Goal: Transaction & Acquisition: Book appointment/travel/reservation

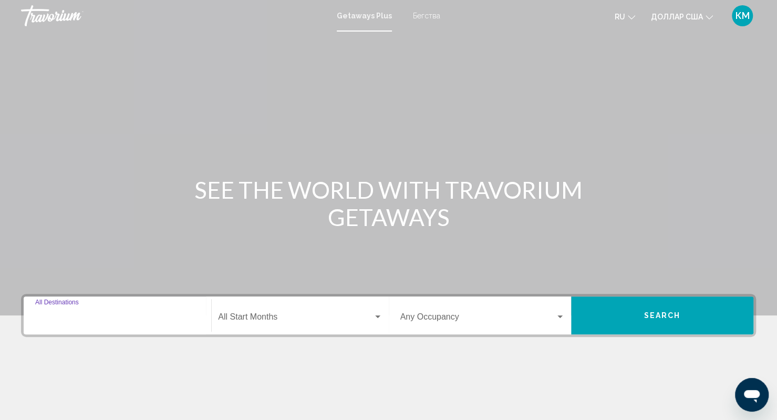
click at [125, 318] on input "Destination All Destinations" at bounding box center [117, 318] width 165 height 9
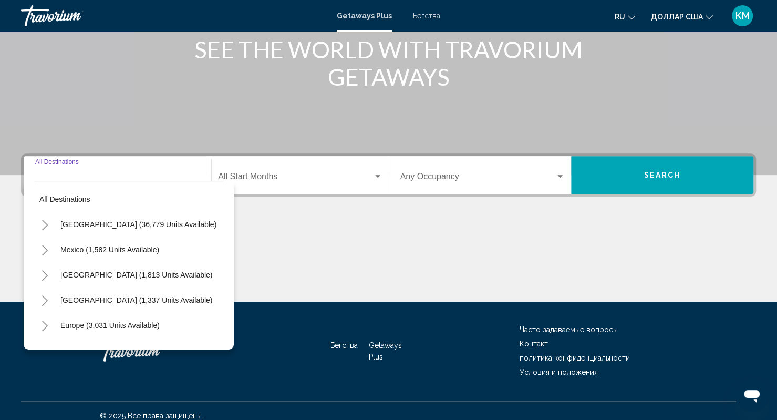
scroll to position [150, 0]
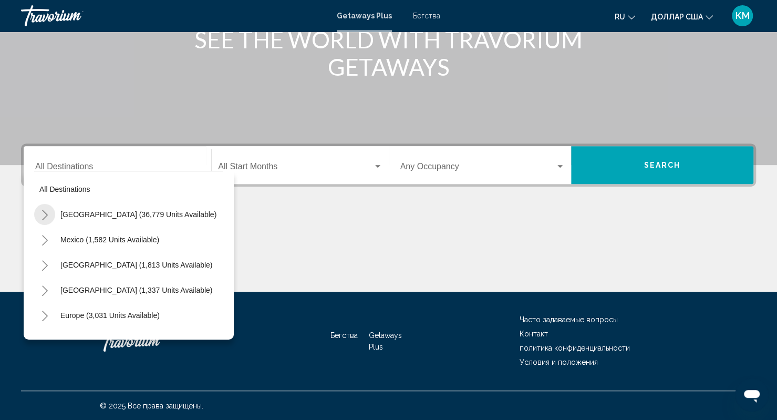
click at [46, 214] on icon "Toggle United States (36,779 units available)" at bounding box center [45, 215] width 6 height 11
click at [46, 214] on icon "Toggle United States (36,779 units available)" at bounding box center [45, 215] width 8 height 11
click at [46, 214] on icon "Toggle United States (36,779 units available)" at bounding box center [45, 215] width 6 height 11
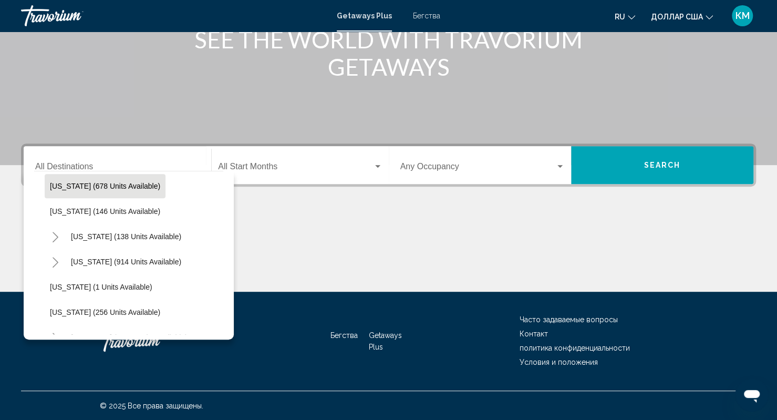
scroll to position [650, 0]
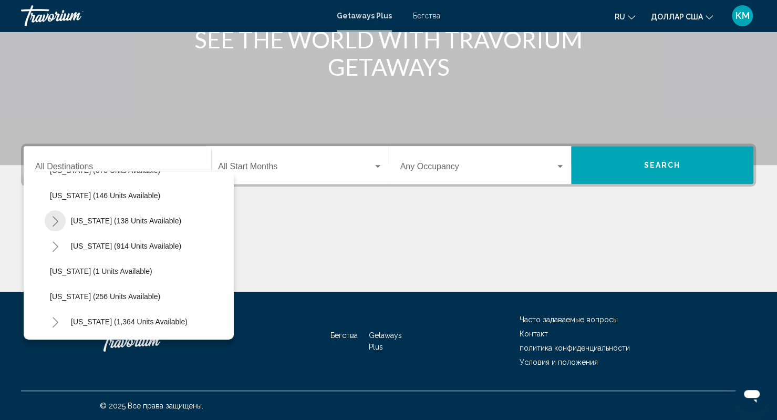
click at [54, 221] on icon "Toggle New York (138 units available)" at bounding box center [56, 221] width 8 height 11
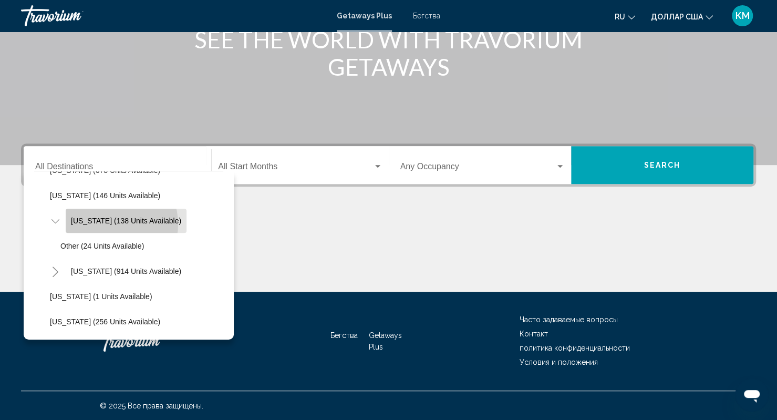
click at [109, 223] on span "[US_STATE] (138 units available)" at bounding box center [126, 221] width 110 height 8
type input "**********"
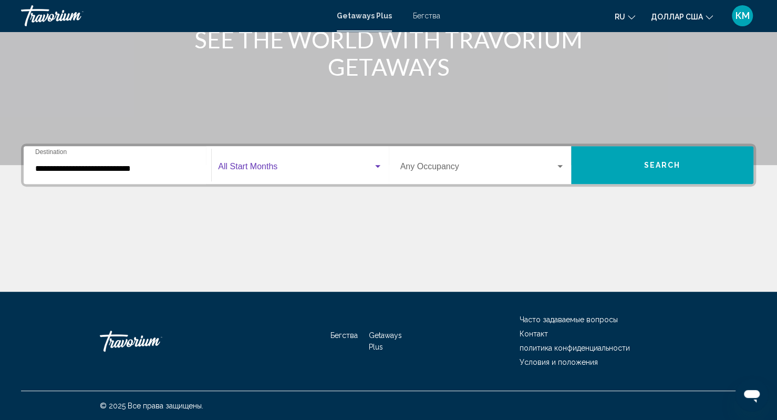
click at [272, 170] on span "Виджет поиска" at bounding box center [295, 168] width 155 height 9
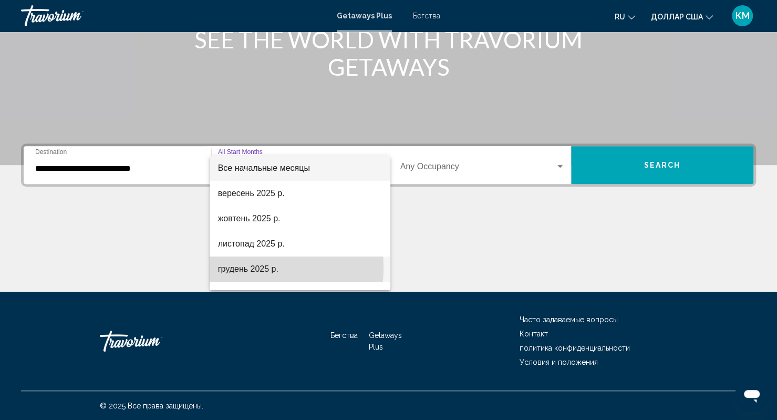
click at [255, 268] on font "грудень 2025 р." at bounding box center [248, 268] width 60 height 9
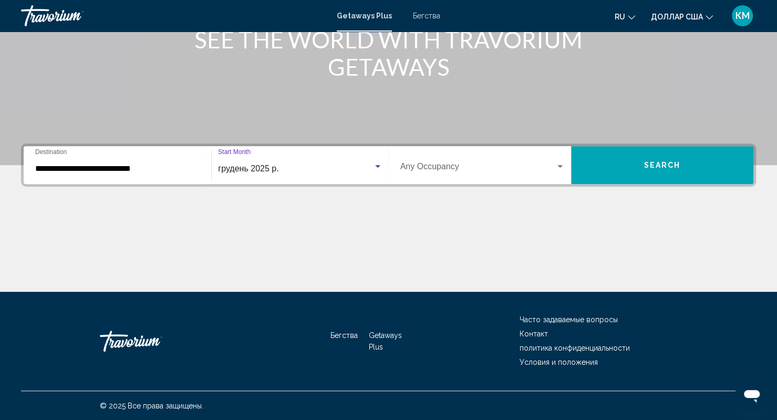
click at [447, 159] on div "Occupancy Any Occupancy" at bounding box center [482, 165] width 165 height 33
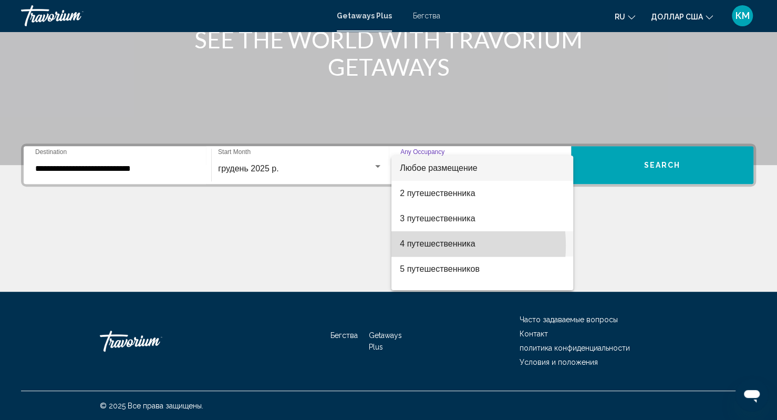
click at [424, 245] on font "4 путешественника" at bounding box center [437, 243] width 75 height 9
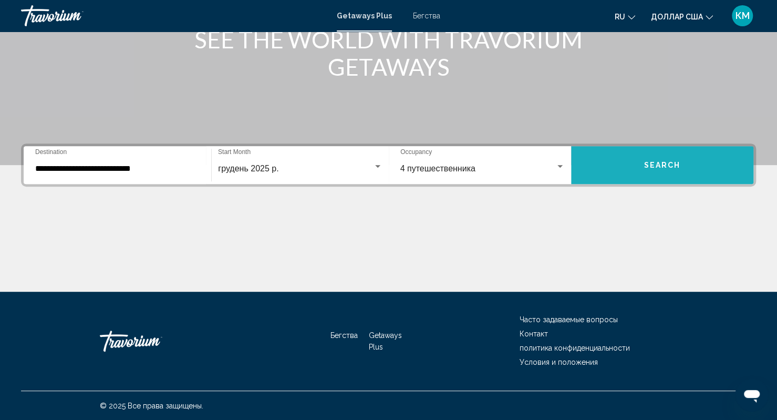
click at [660, 155] on button "Search" at bounding box center [662, 165] width 182 height 38
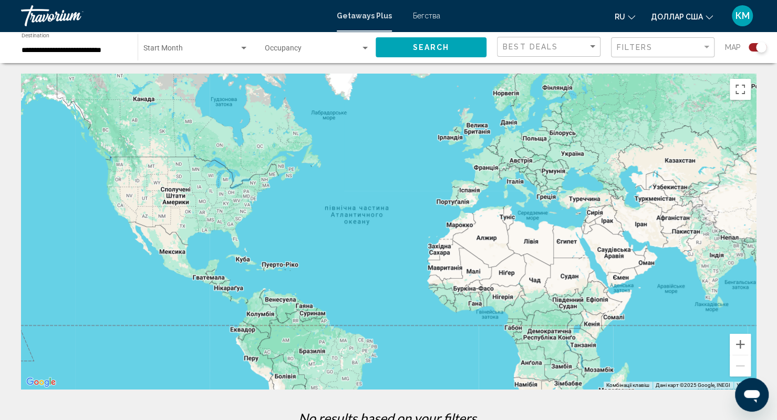
scroll to position [142, 0]
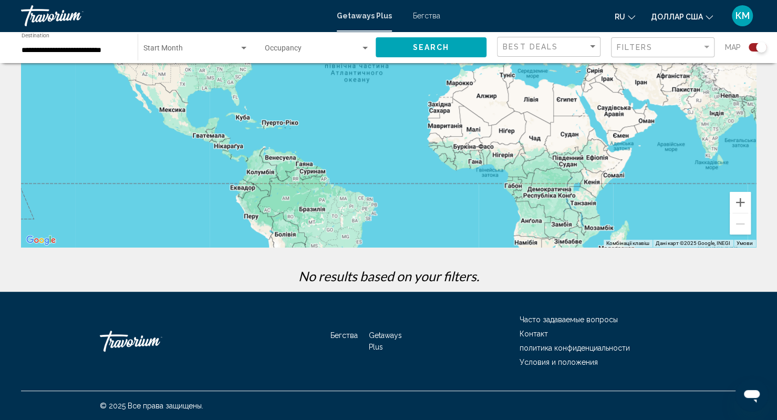
click at [426, 18] on font "Бегства" at bounding box center [426, 16] width 27 height 8
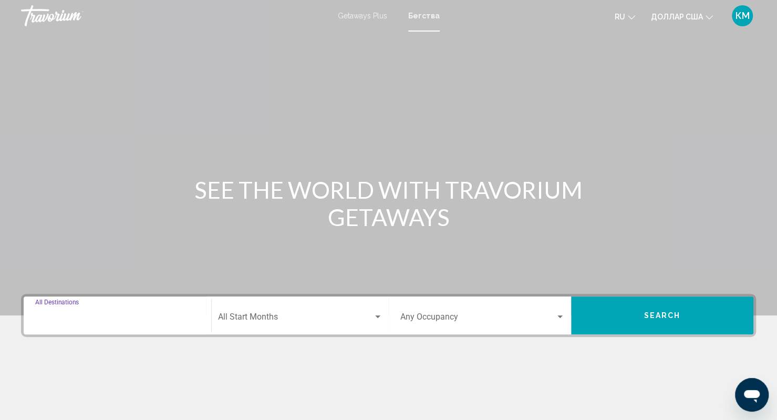
click at [139, 318] on input "Destination All Destinations" at bounding box center [117, 318] width 165 height 9
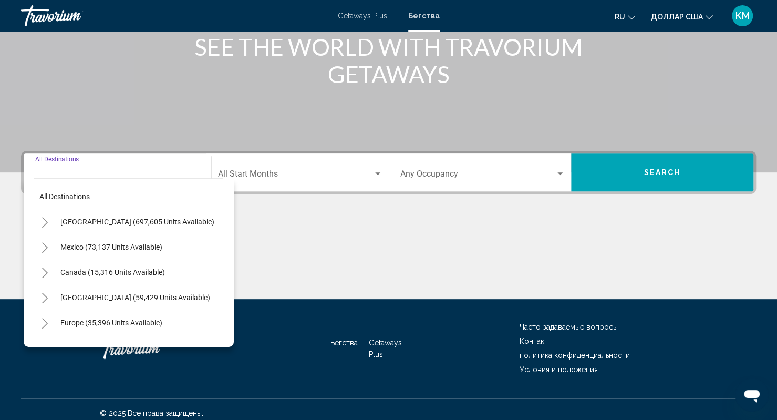
scroll to position [150, 0]
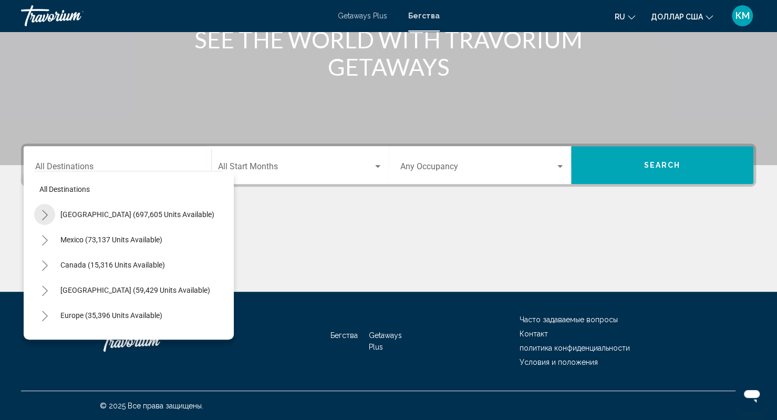
click at [41, 213] on icon "Toggle United States (697,605 units available)" at bounding box center [45, 215] width 8 height 11
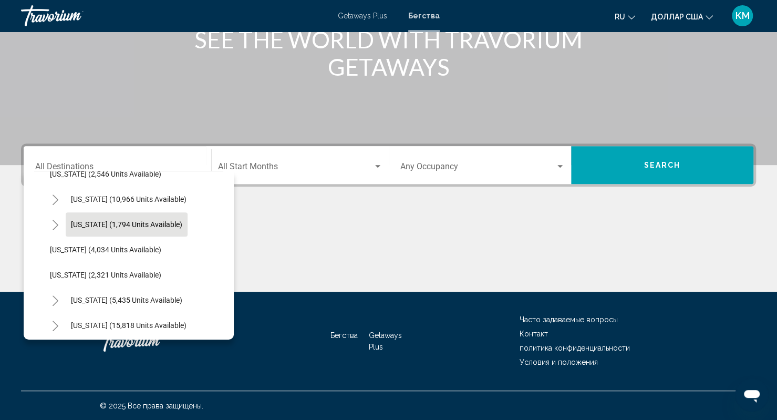
scroll to position [647, 0]
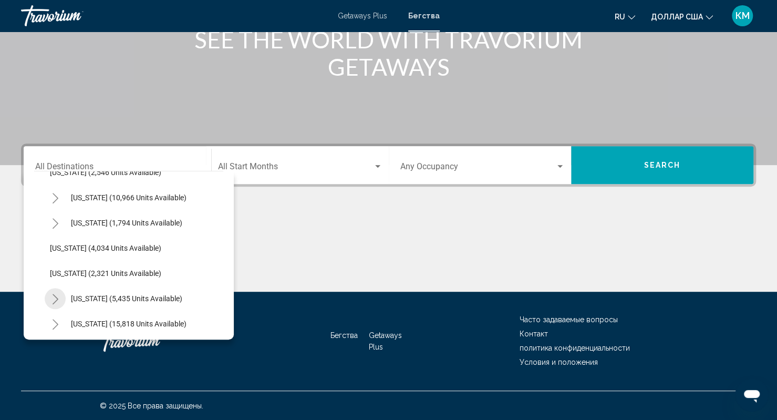
click at [58, 299] on icon "Toggle New York (5,435 units available)" at bounding box center [56, 299] width 8 height 11
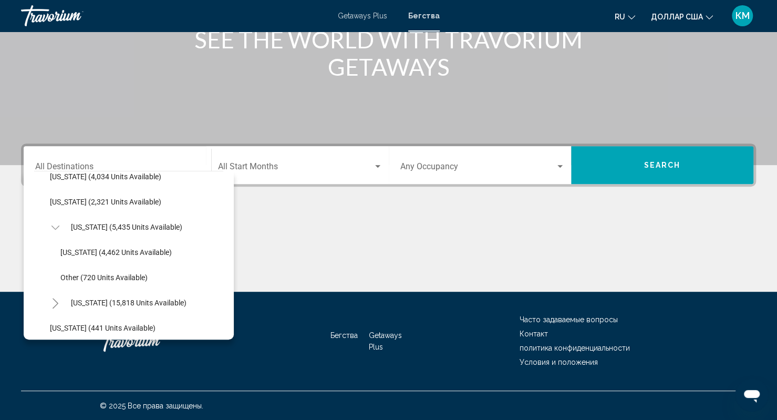
scroll to position [723, 0]
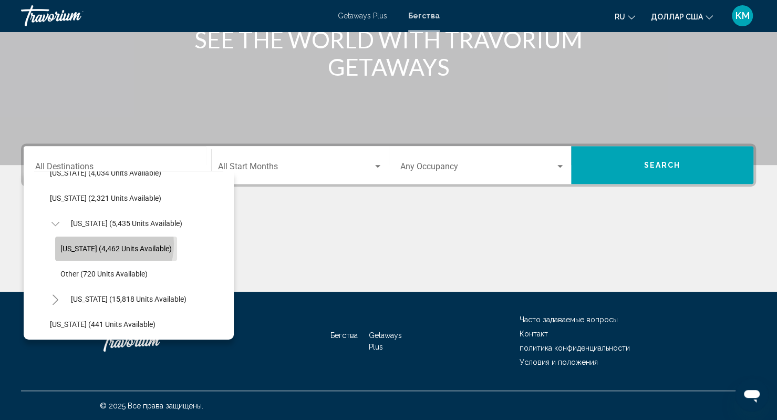
click at [105, 244] on span "New York (4,462 units available)" at bounding box center [115, 248] width 111 height 8
type input "**********"
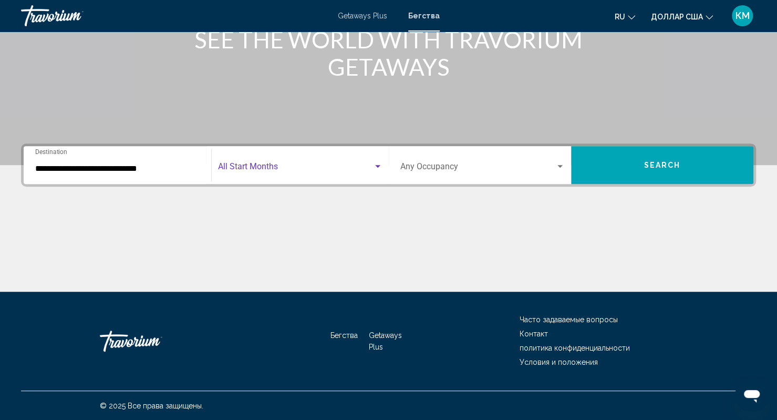
click at [290, 166] on span "Search widget" at bounding box center [295, 168] width 155 height 9
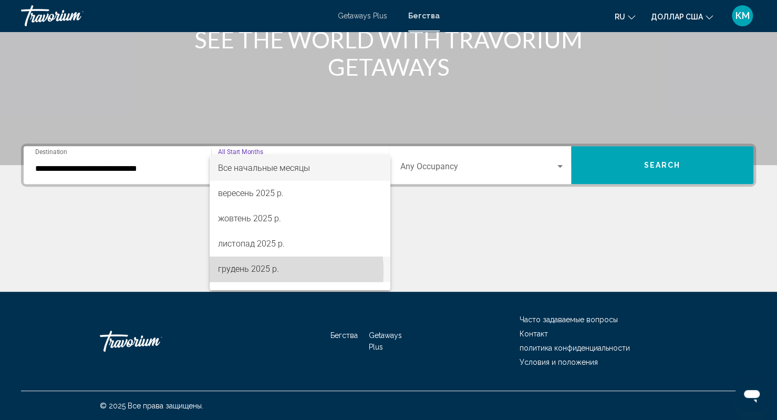
click at [253, 271] on font "грудень 2025 р." at bounding box center [248, 269] width 61 height 10
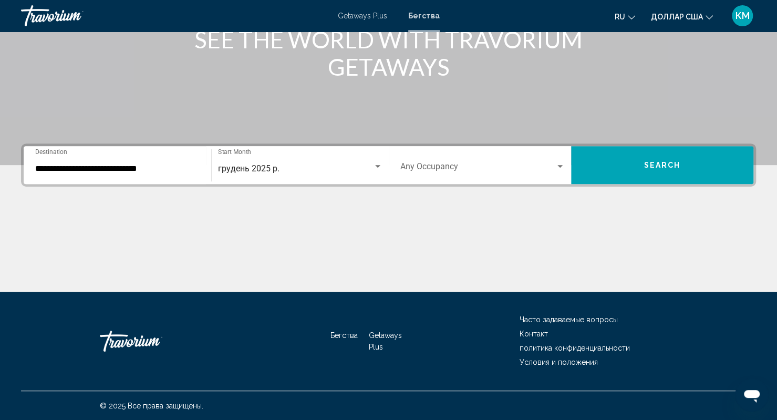
click at [506, 161] on div "Occupancy Any Occupancy" at bounding box center [482, 165] width 165 height 33
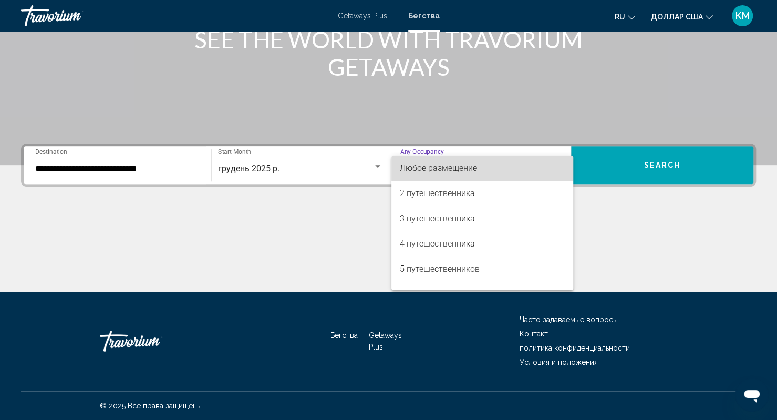
click at [506, 161] on span "Любое размещение" at bounding box center [482, 168] width 165 height 25
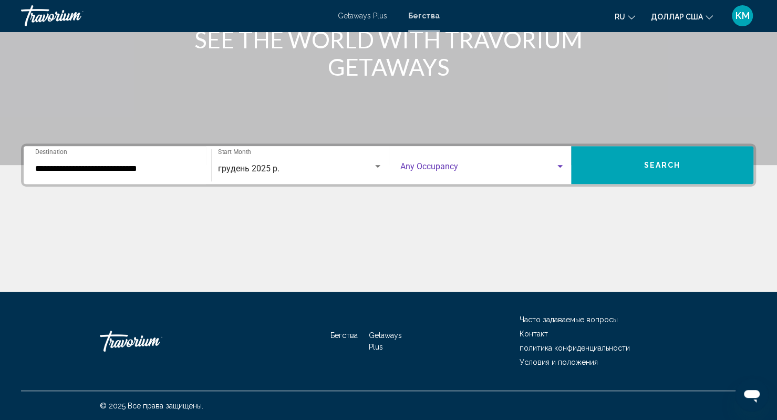
click at [528, 171] on span "Search widget" at bounding box center [477, 168] width 155 height 9
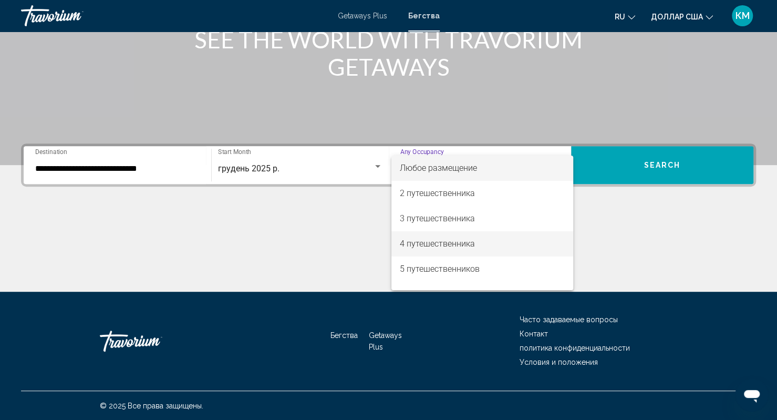
click at [466, 238] on span "4 путешественника" at bounding box center [482, 243] width 165 height 25
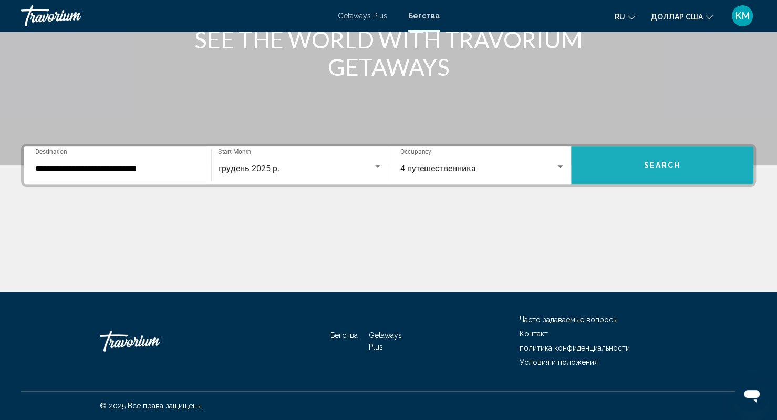
click at [700, 159] on button "Search" at bounding box center [662, 165] width 182 height 38
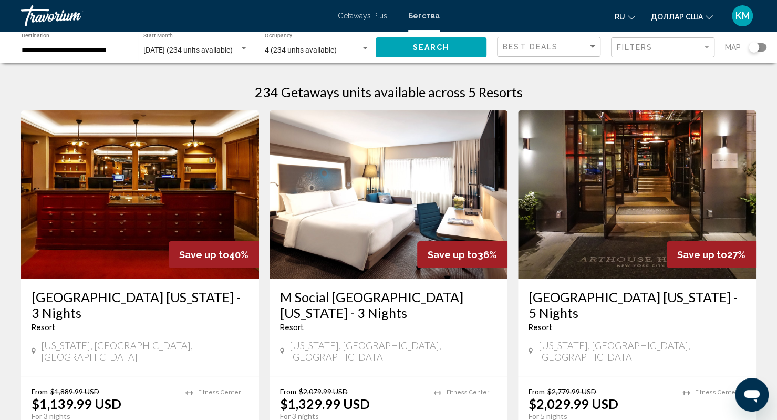
click at [669, 191] on img "Основное содержание" at bounding box center [637, 194] width 238 height 168
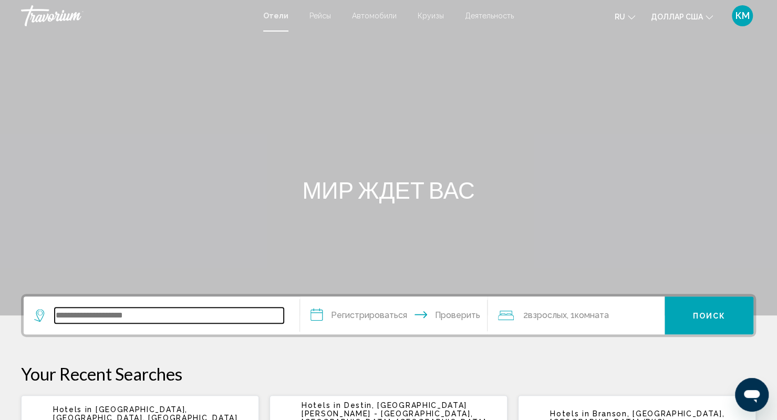
click at [159, 316] on input "Виджет поиска" at bounding box center [169, 315] width 229 height 16
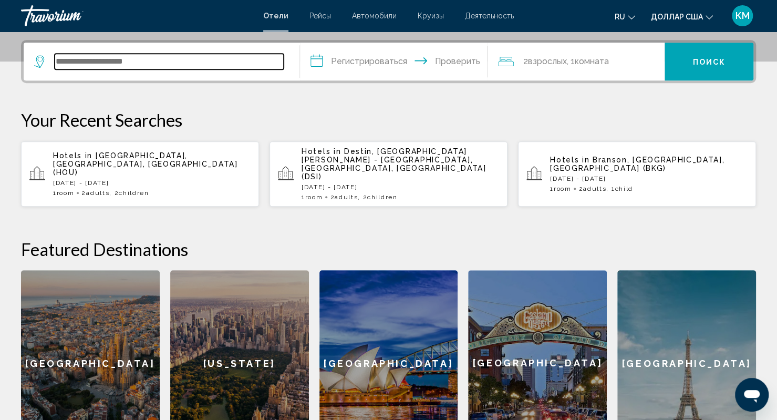
scroll to position [260, 0]
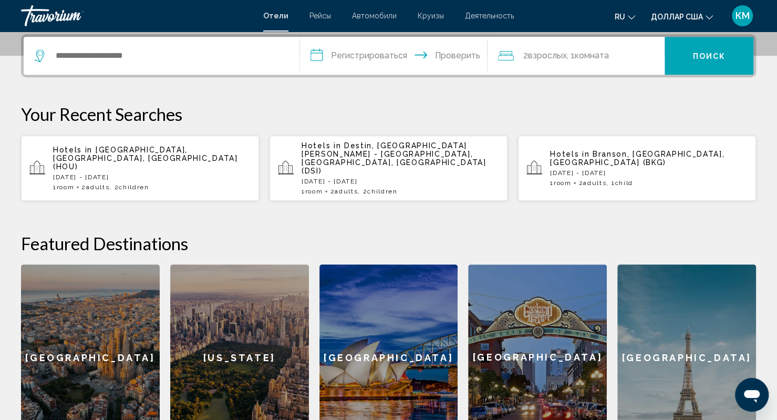
click at [745, 16] on font "КМ" at bounding box center [743, 15] width 14 height 11
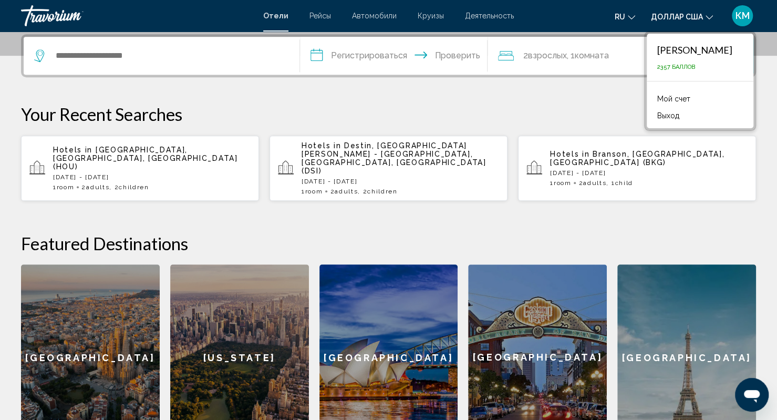
click at [678, 48] on font "Катерина Мамаджанова" at bounding box center [694, 50] width 75 height 12
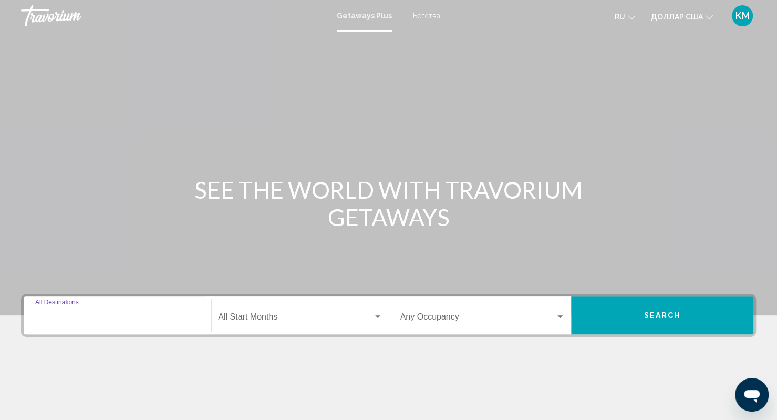
click at [100, 317] on input "Destination All Destinations" at bounding box center [117, 318] width 165 height 9
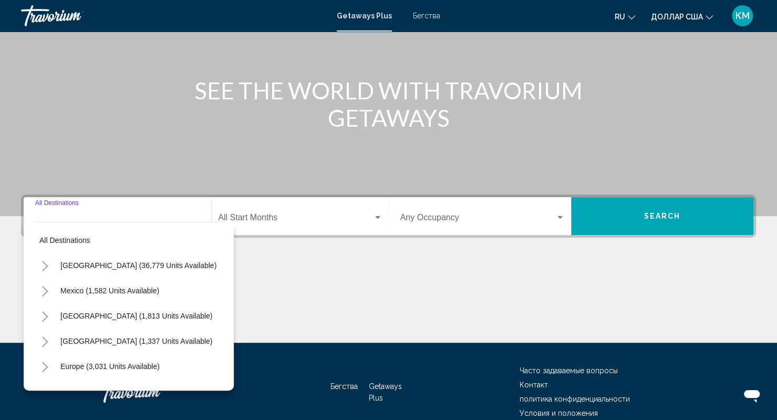
scroll to position [150, 0]
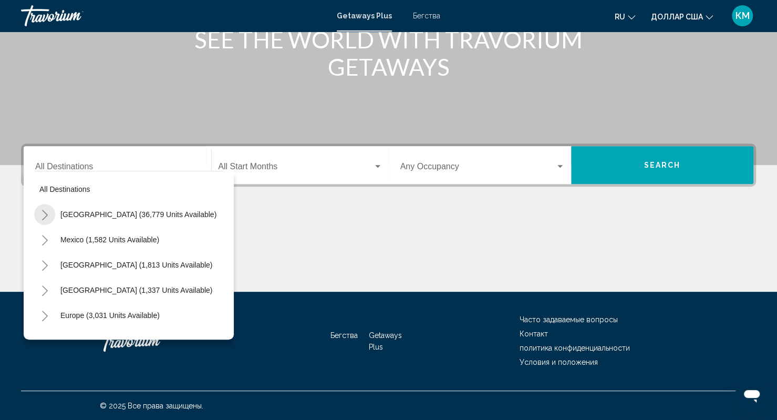
click at [42, 211] on icon "Toggle United States (36,779 units available)" at bounding box center [45, 215] width 8 height 11
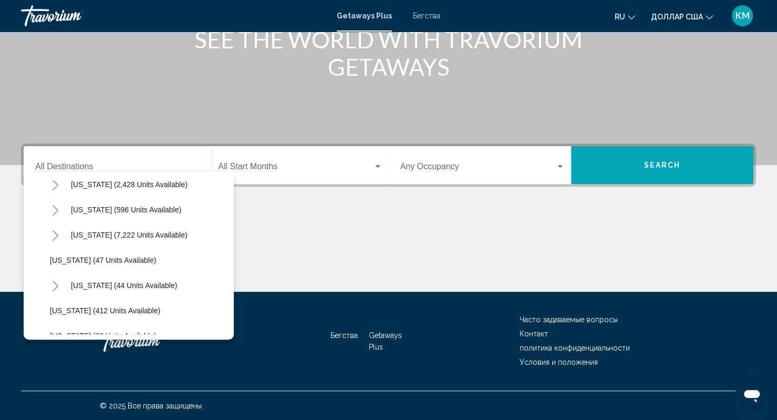
scroll to position [0, 0]
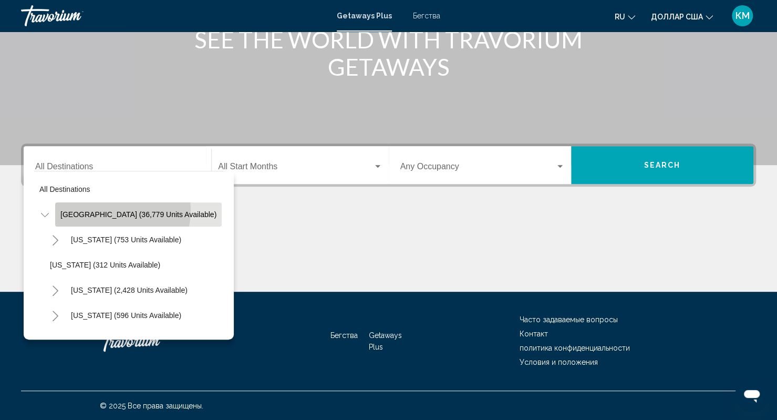
click at [96, 209] on button "[GEOGRAPHIC_DATA] (36,779 units available)" at bounding box center [138, 214] width 167 height 24
type input "**********"
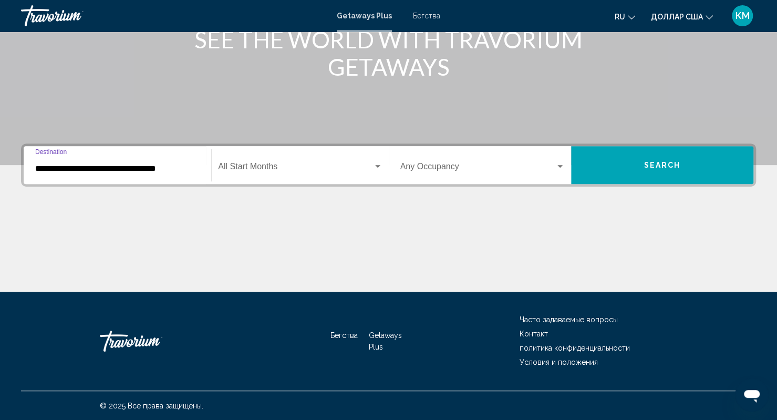
click at [284, 171] on span "Виджет поиска" at bounding box center [295, 168] width 155 height 9
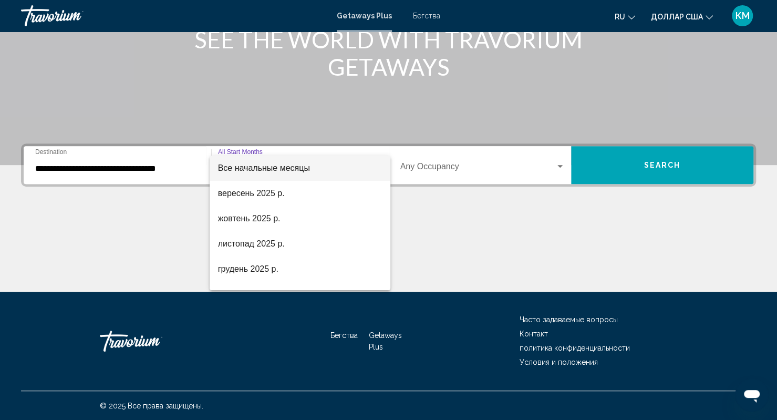
click at [433, 166] on div at bounding box center [388, 210] width 777 height 420
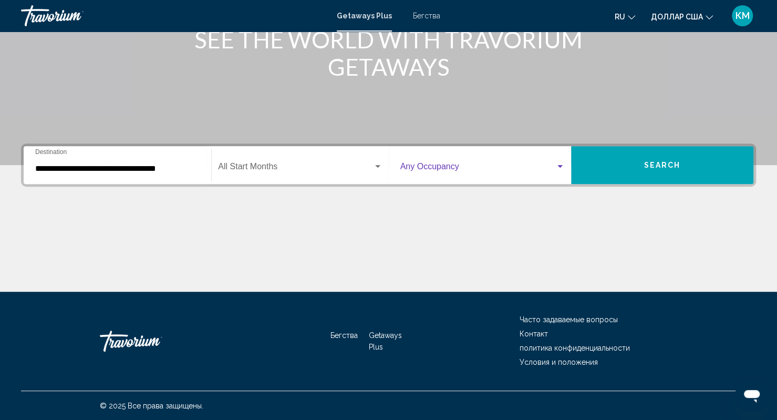
click at [433, 166] on span "Виджет поиска" at bounding box center [477, 168] width 155 height 9
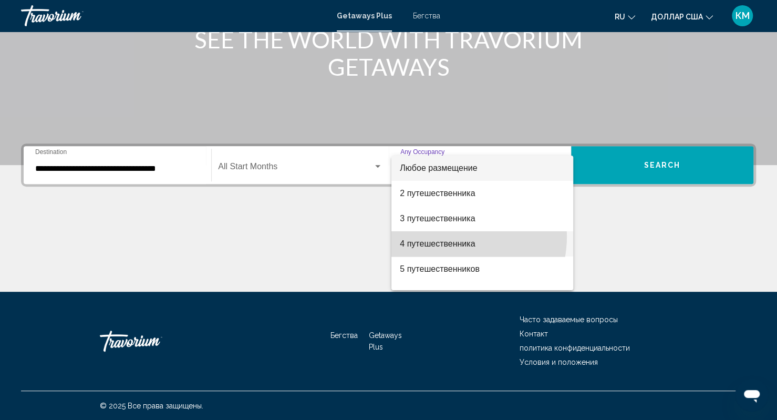
click at [446, 236] on span "4 путешественника" at bounding box center [482, 243] width 165 height 25
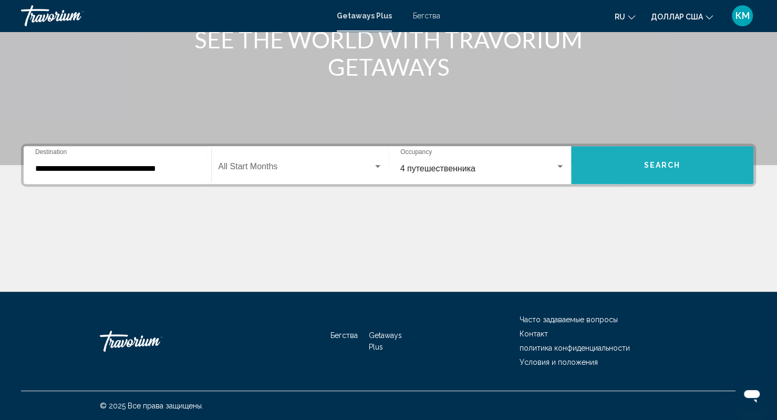
click at [620, 165] on button "Search" at bounding box center [662, 165] width 182 height 38
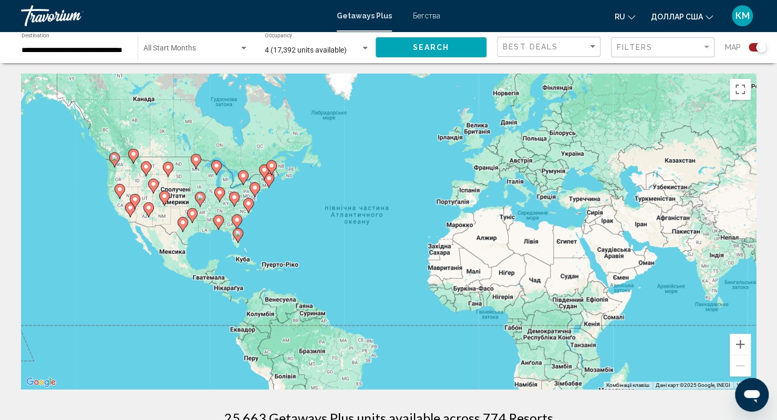
click at [423, 23] on div "Getaways Plus Бегства ru English Español Français Italiano Português русский до…" at bounding box center [388, 16] width 777 height 22
click at [425, 16] on font "Бегства" at bounding box center [426, 16] width 27 height 8
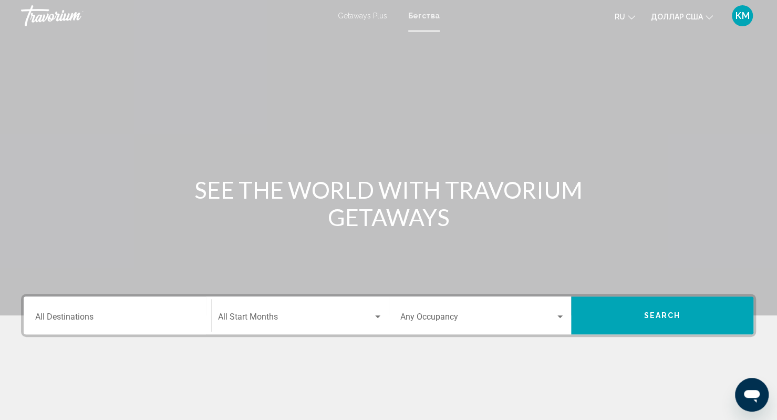
click at [67, 325] on div "Destination All Destinations" at bounding box center [117, 315] width 165 height 33
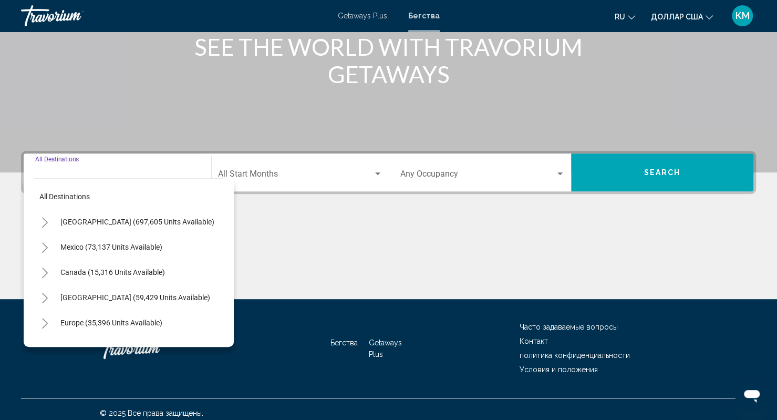
scroll to position [150, 0]
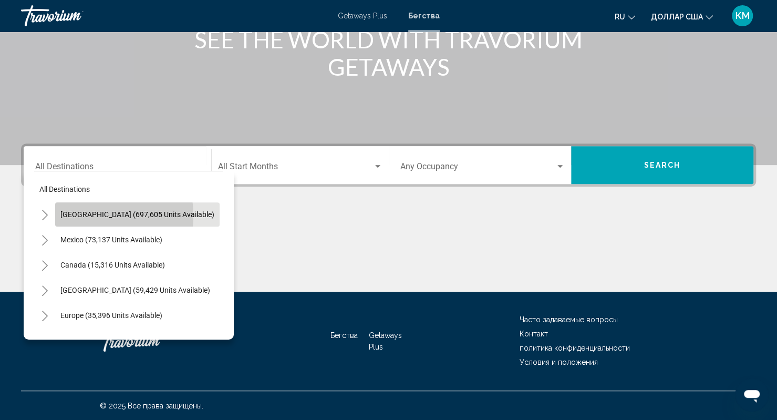
click at [70, 216] on span "[GEOGRAPHIC_DATA] (697,605 units available)" at bounding box center [137, 214] width 154 height 8
type input "**********"
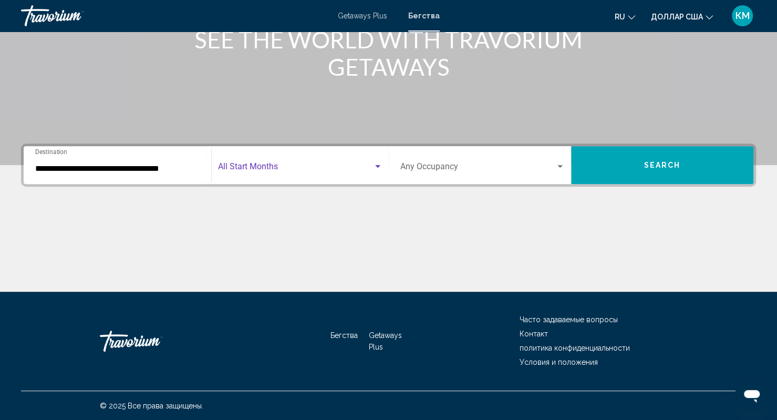
click at [232, 167] on span "Search widget" at bounding box center [295, 168] width 155 height 9
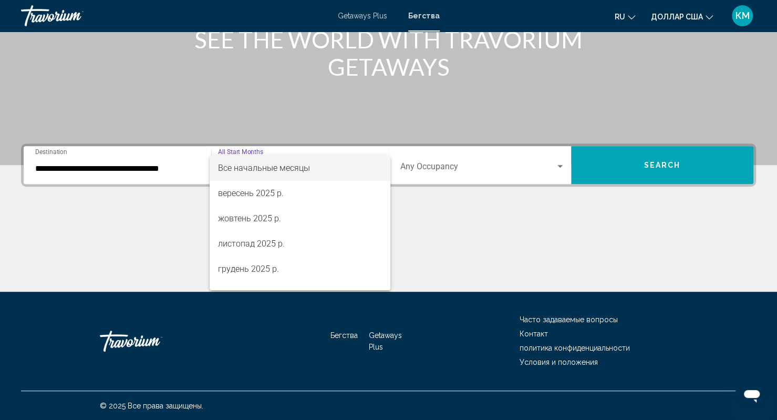
click at [472, 169] on div at bounding box center [388, 210] width 777 height 420
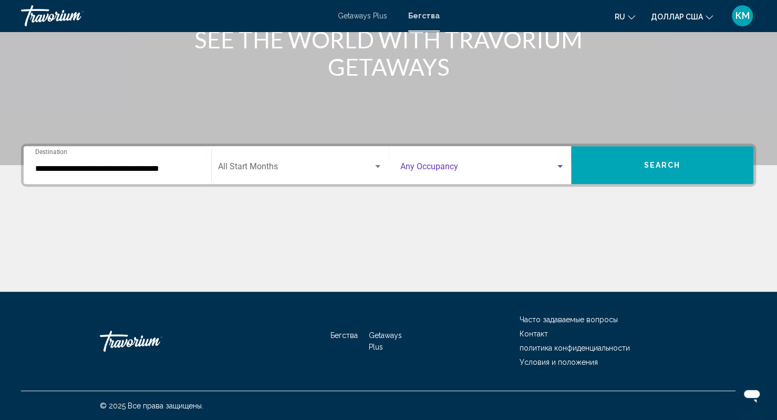
click at [503, 164] on span "Search widget" at bounding box center [477, 168] width 155 height 9
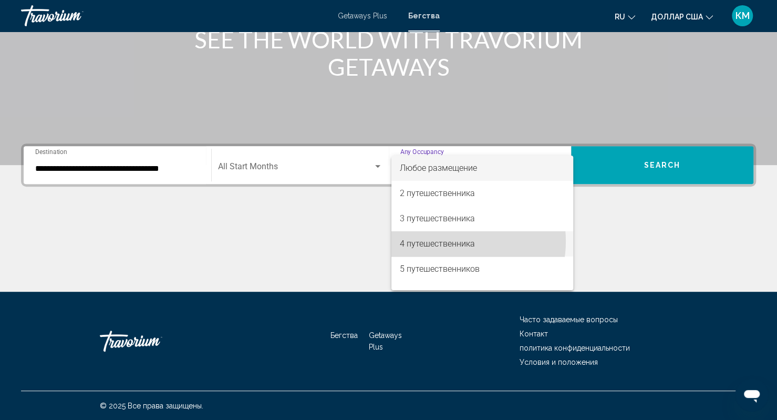
click at [450, 241] on font "4 путешественника" at bounding box center [437, 244] width 75 height 10
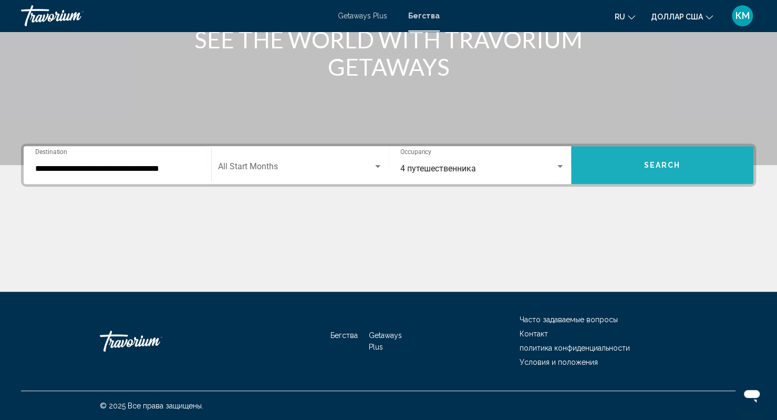
click at [657, 161] on span "Search" at bounding box center [662, 165] width 37 height 8
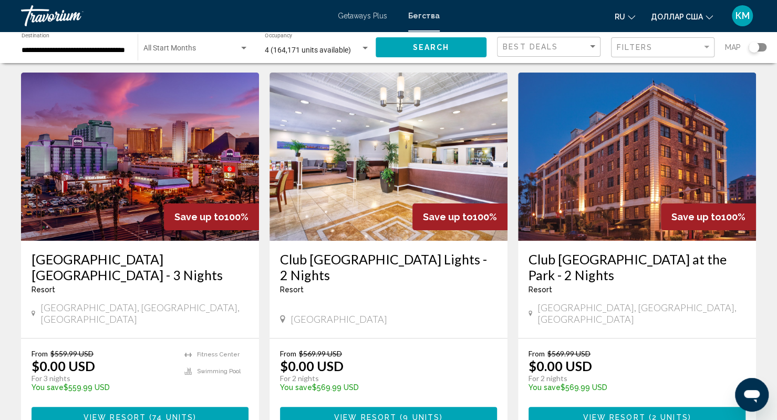
scroll to position [39, 0]
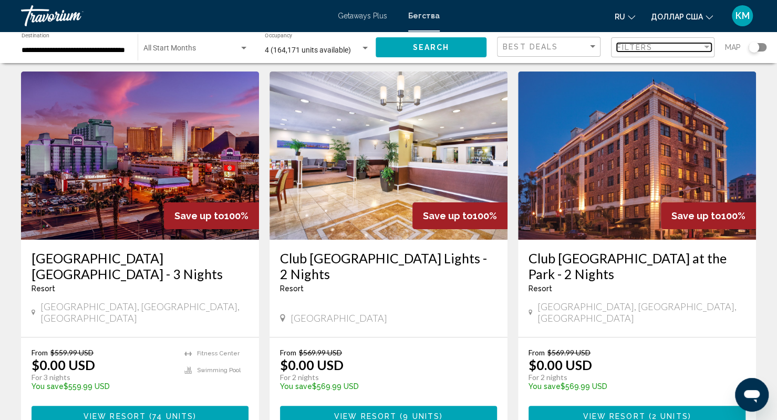
click at [634, 43] on span "Filters" at bounding box center [635, 47] width 36 height 8
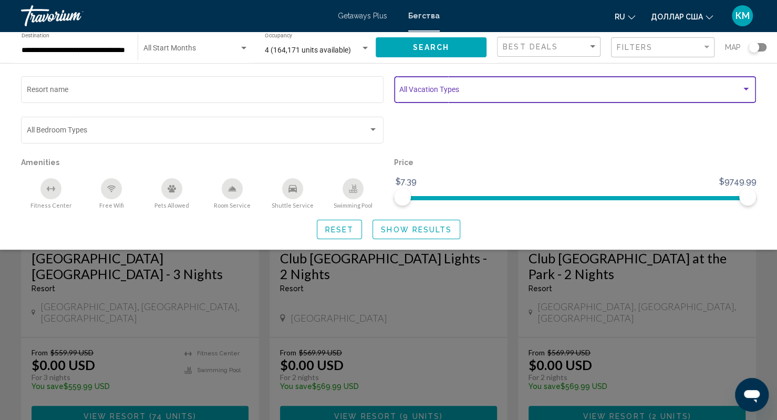
click at [448, 93] on span "Search widget" at bounding box center [570, 91] width 342 height 8
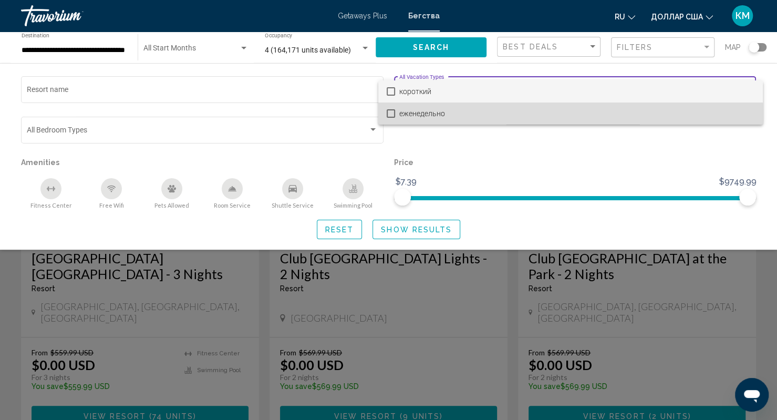
click at [435, 116] on font "еженедельно" at bounding box center [422, 113] width 46 height 8
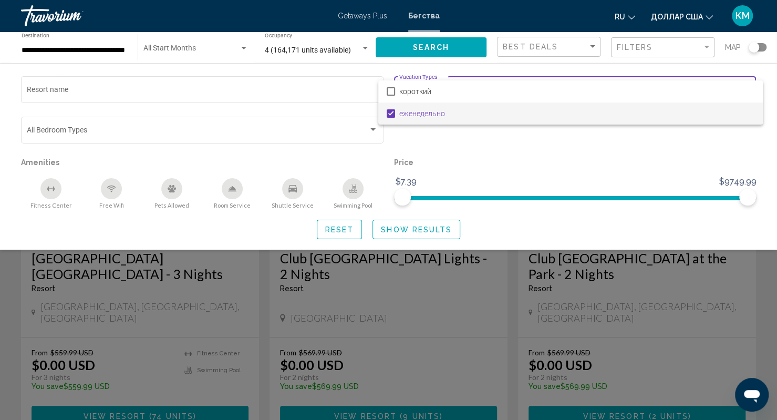
click at [415, 45] on div at bounding box center [388, 210] width 777 height 420
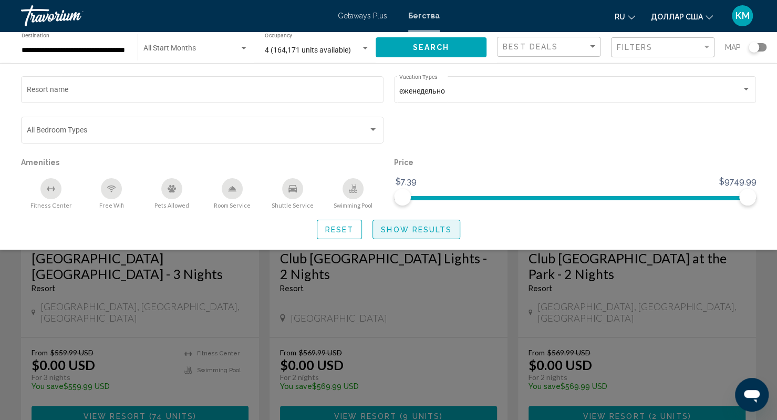
click at [402, 234] on span "Show Results" at bounding box center [416, 229] width 71 height 8
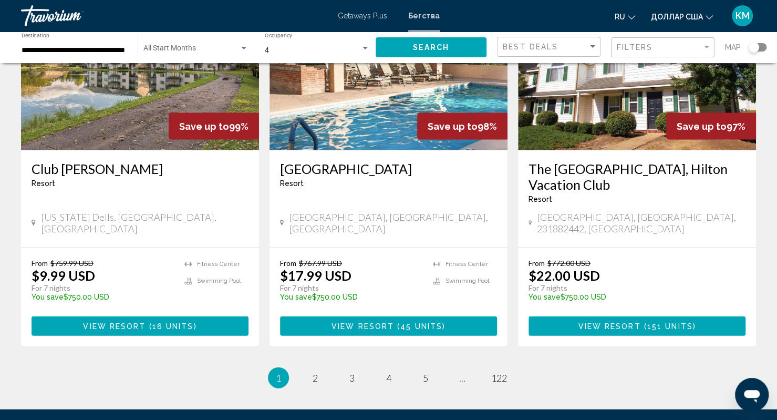
scroll to position [1272, 0]
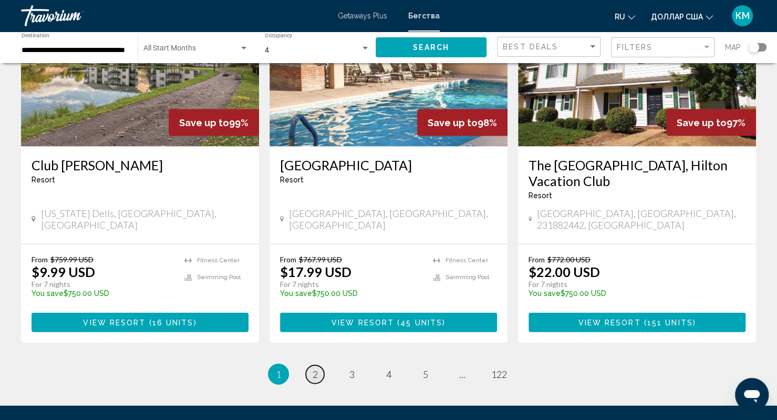
click at [311, 365] on link "page 2" at bounding box center [315, 374] width 18 height 18
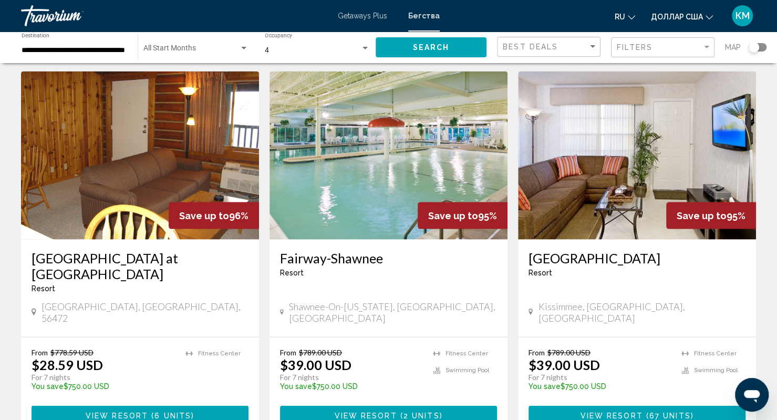
scroll to position [1323, 0]
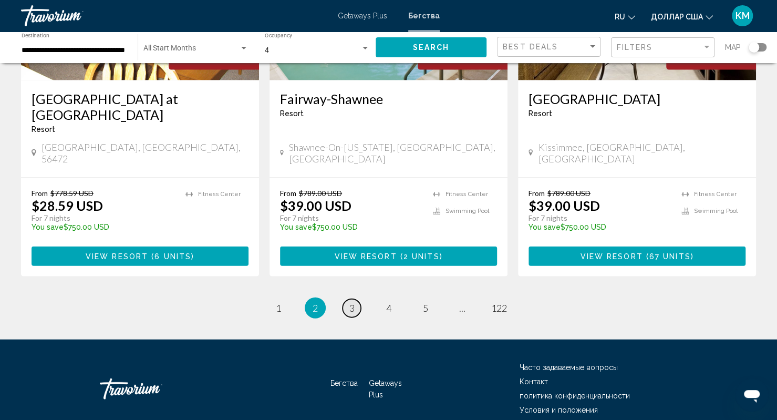
click at [354, 299] on link "page 3" at bounding box center [352, 308] width 18 height 18
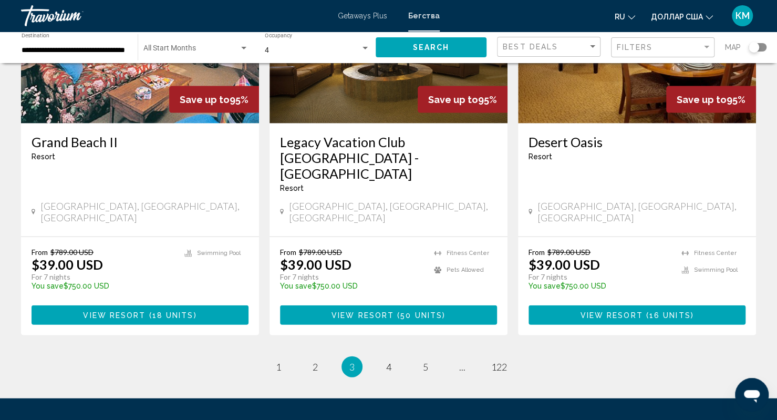
scroll to position [1332, 0]
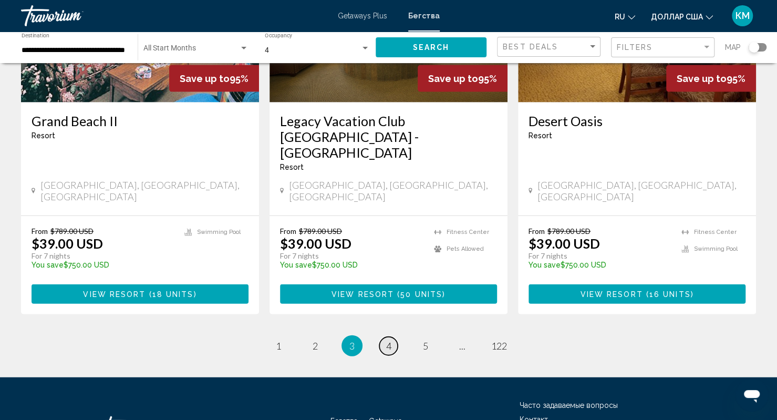
click at [391, 340] on span "4" at bounding box center [388, 346] width 5 height 12
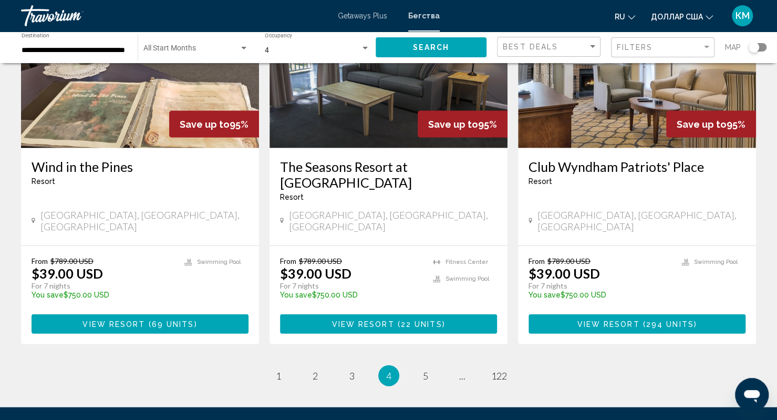
scroll to position [1256, 0]
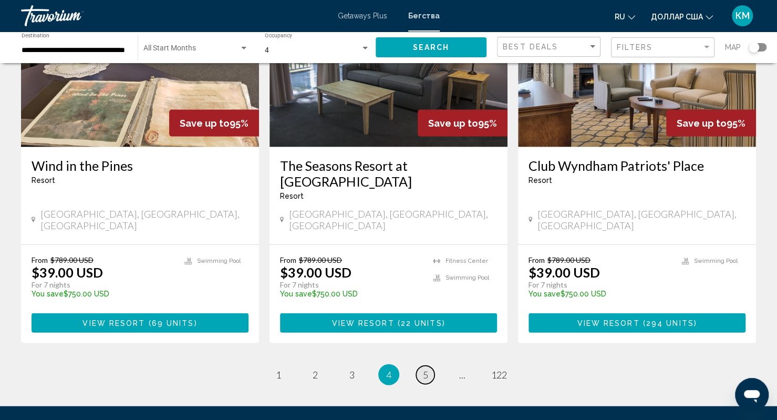
click at [423, 369] on span "5" at bounding box center [425, 375] width 5 height 12
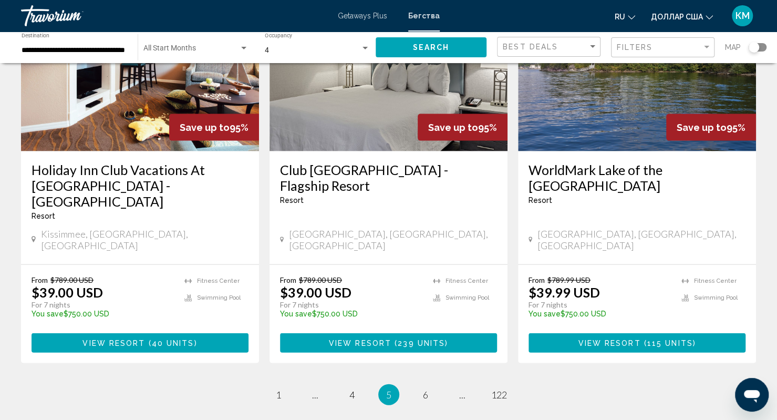
scroll to position [1308, 0]
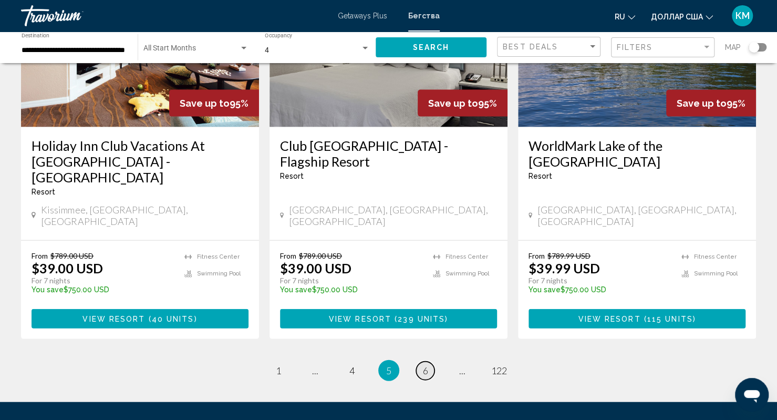
click at [426, 365] on span "6" at bounding box center [425, 371] width 5 height 12
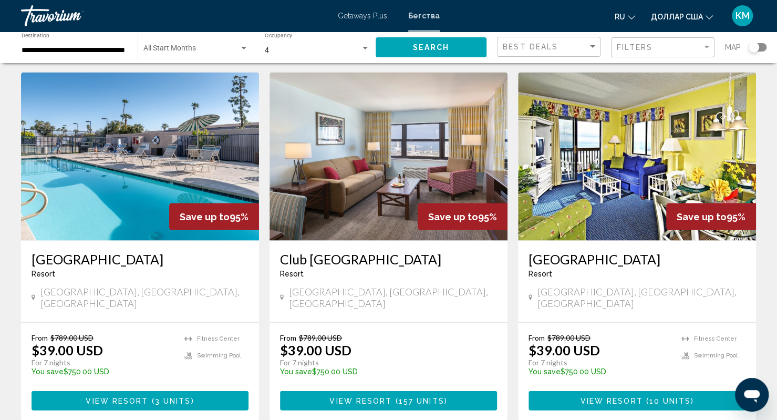
scroll to position [1207, 0]
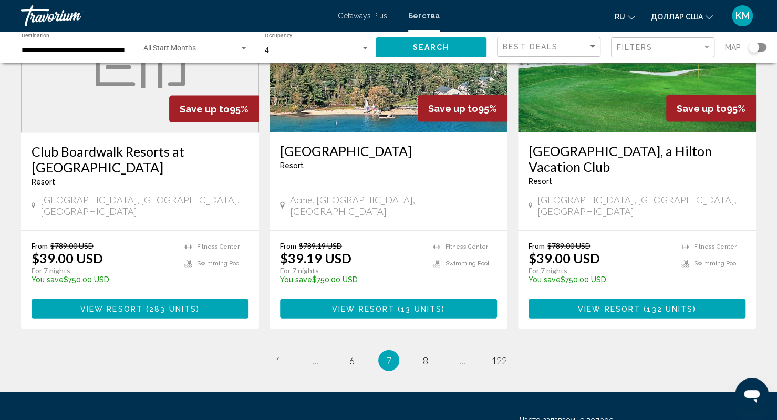
scroll to position [1339, 0]
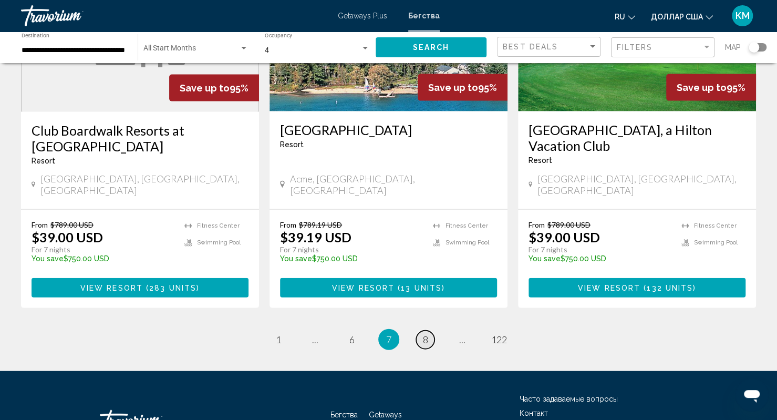
click at [423, 334] on span "8" at bounding box center [425, 340] width 5 height 12
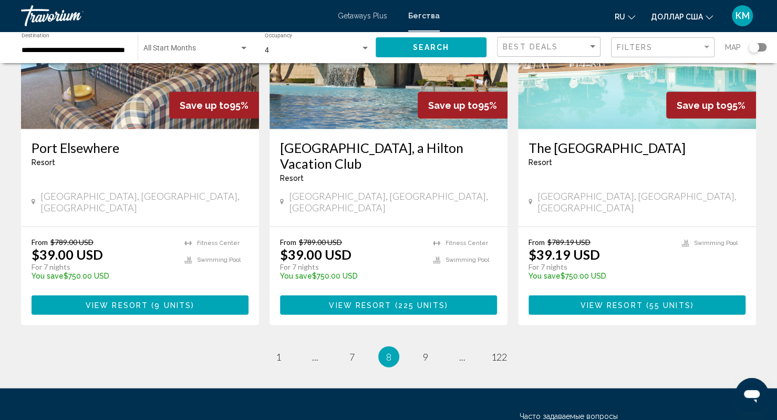
scroll to position [1290, 0]
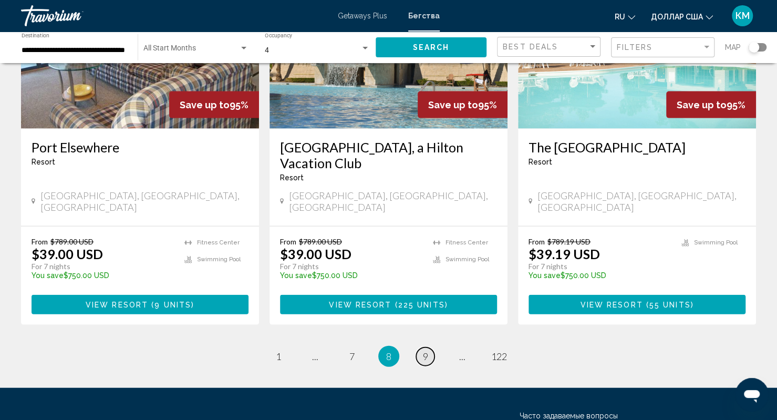
click at [424, 351] on span "9" at bounding box center [425, 357] width 5 height 12
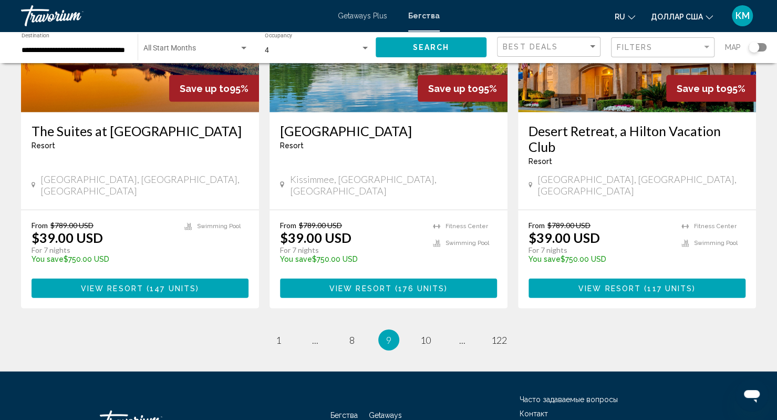
scroll to position [1323, 0]
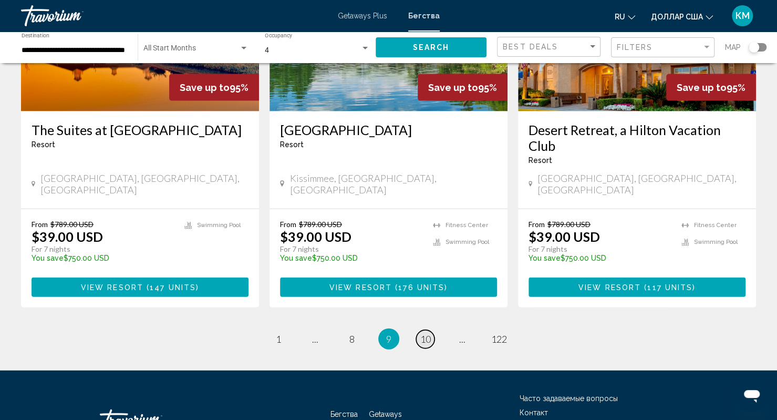
click at [420, 330] on link "page 10" at bounding box center [425, 339] width 18 height 18
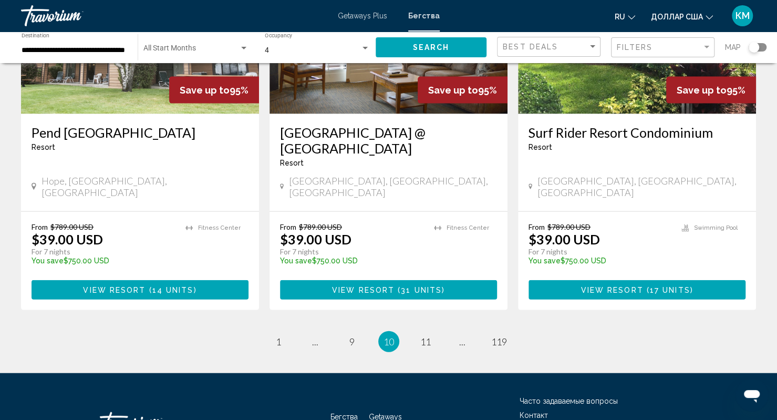
scroll to position [1323, 0]
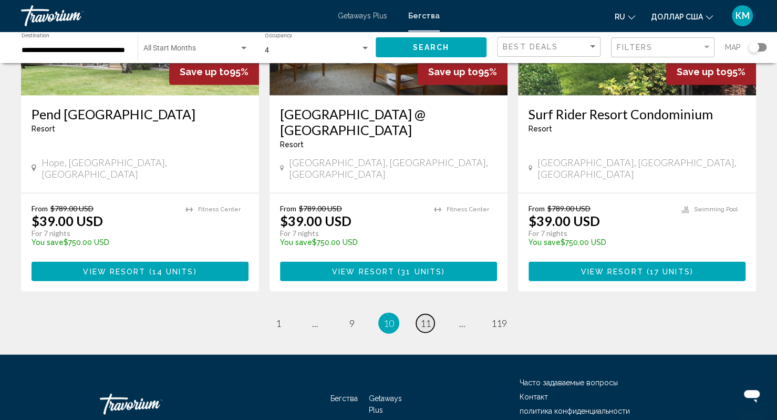
click at [420, 314] on link "page 11" at bounding box center [425, 323] width 18 height 18
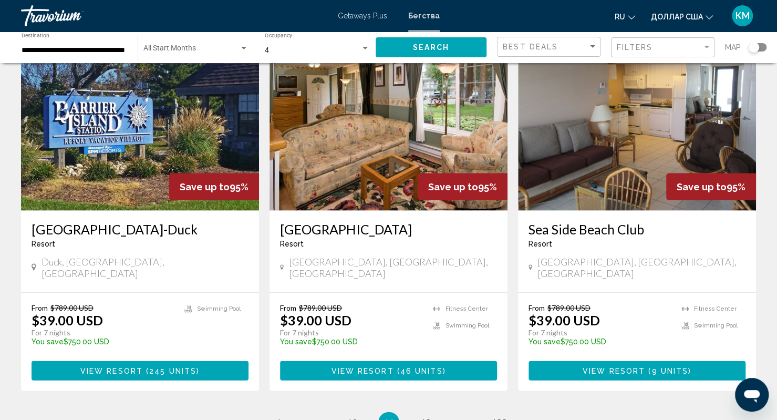
scroll to position [1323, 0]
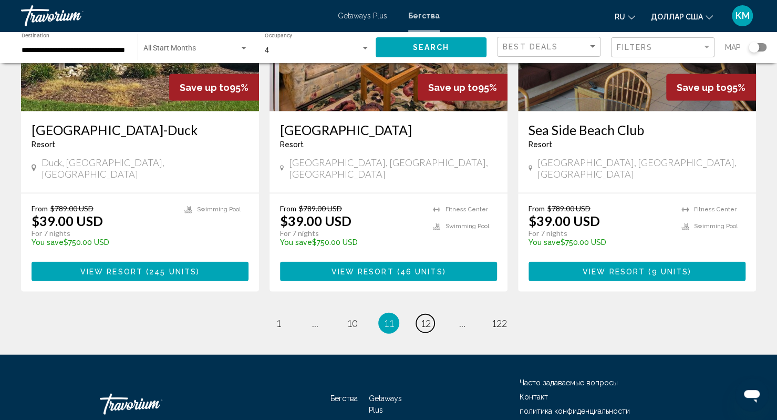
click at [420, 314] on link "page 12" at bounding box center [425, 323] width 18 height 18
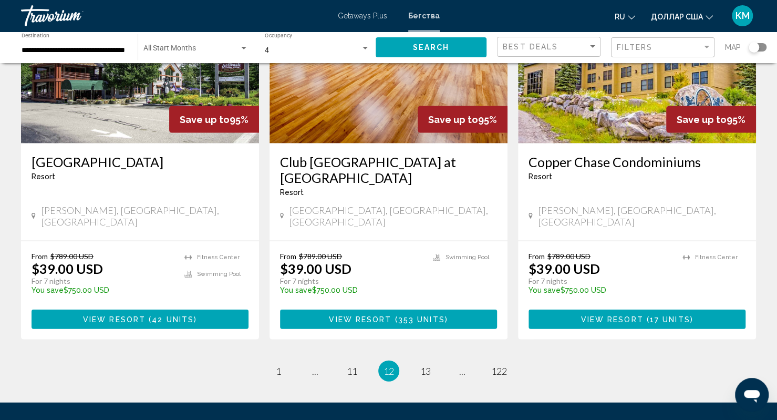
scroll to position [1323, 0]
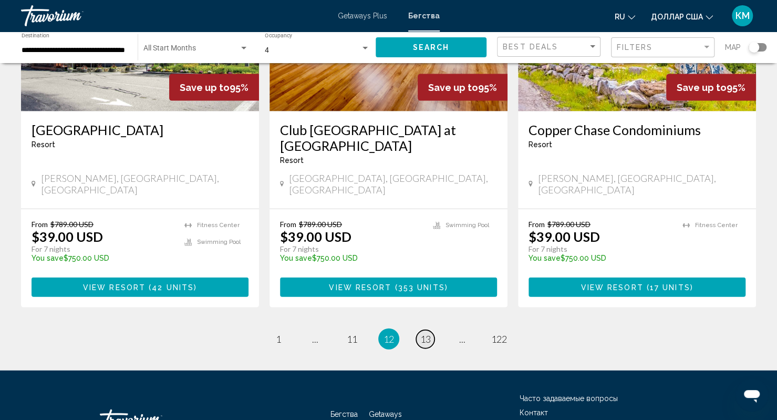
click at [425, 333] on span "13" at bounding box center [425, 339] width 11 height 12
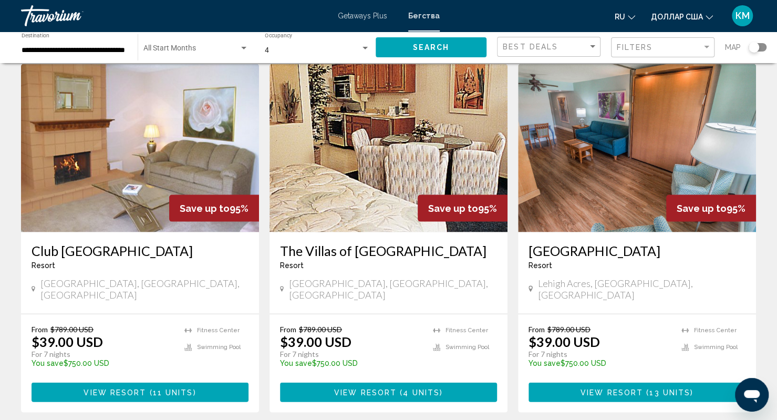
scroll to position [1205, 0]
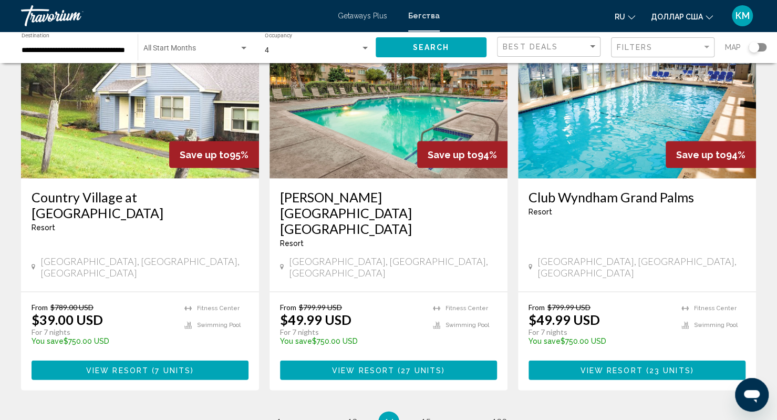
scroll to position [1263, 0]
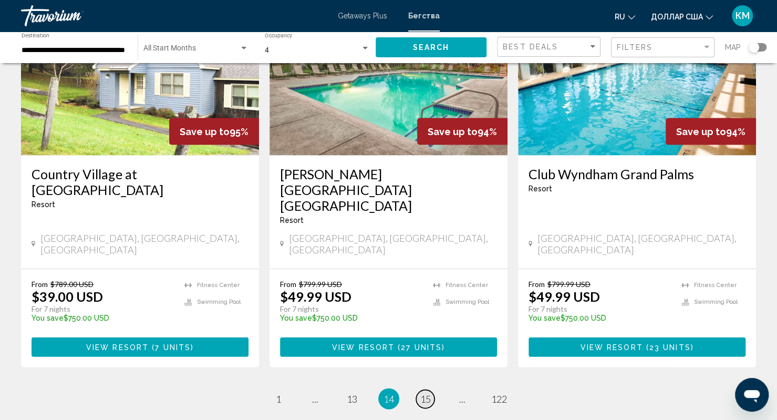
click at [425, 393] on span "15" at bounding box center [425, 399] width 11 height 12
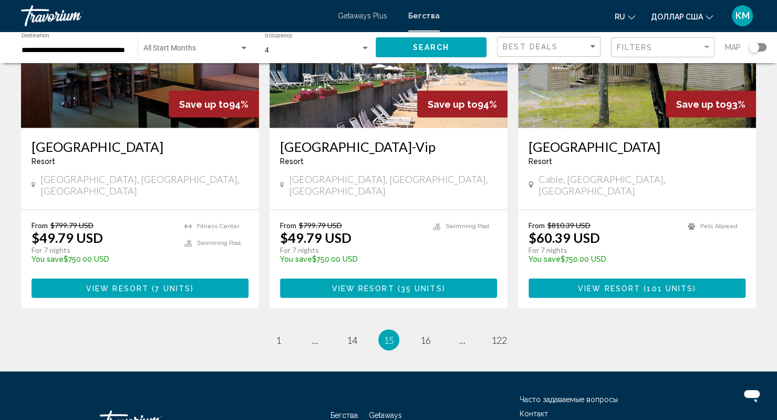
scroll to position [1293, 0]
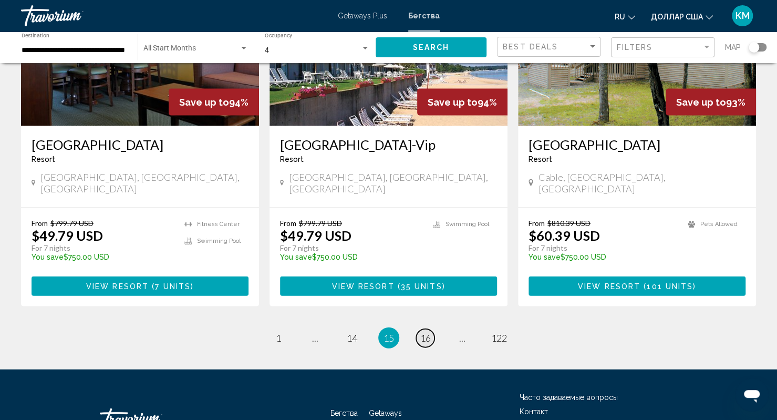
click at [422, 332] on span "16" at bounding box center [425, 338] width 11 height 12
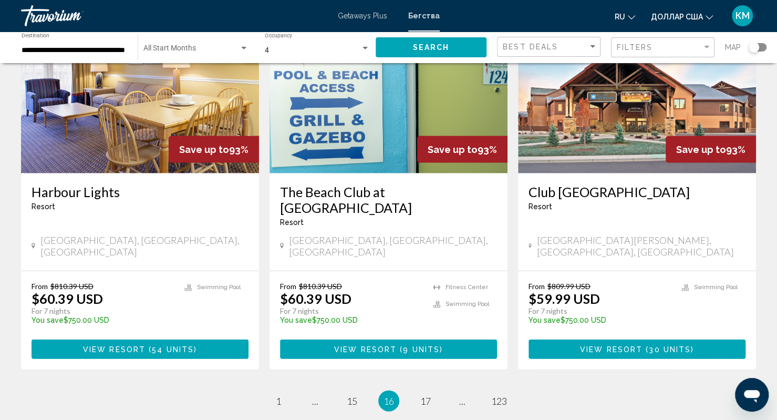
scroll to position [1262, 0]
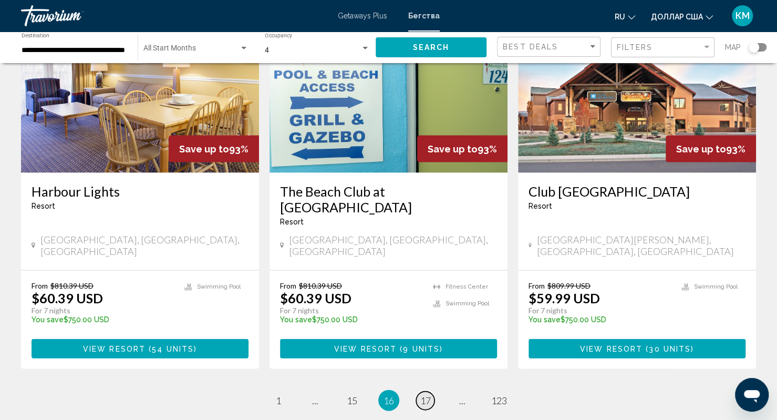
click at [423, 395] on span "17" at bounding box center [425, 401] width 11 height 12
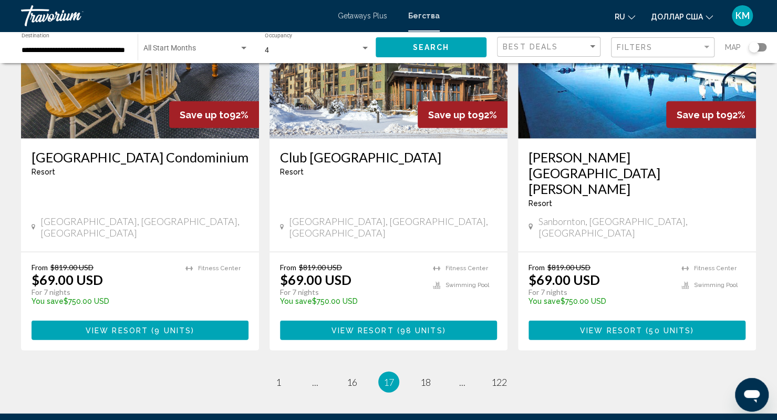
scroll to position [1282, 0]
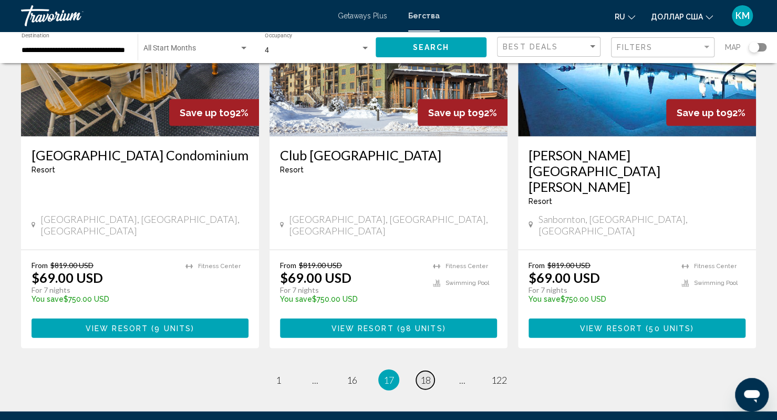
click at [423, 374] on span "18" at bounding box center [425, 380] width 11 height 12
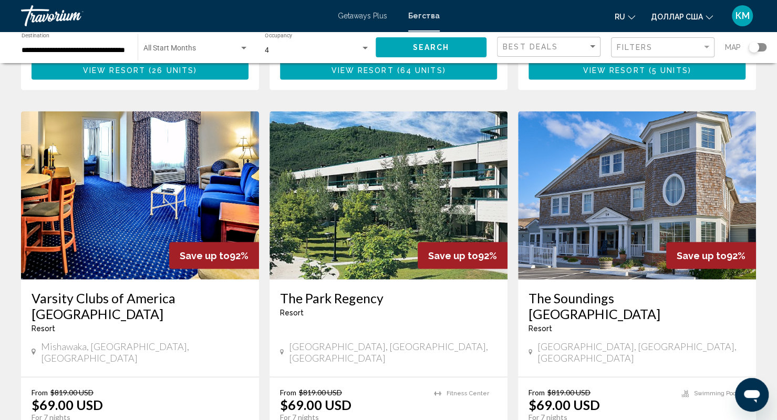
scroll to position [1195, 0]
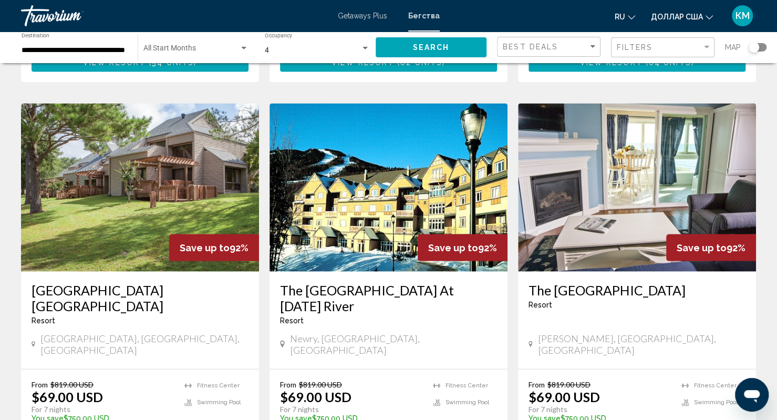
scroll to position [1339, 0]
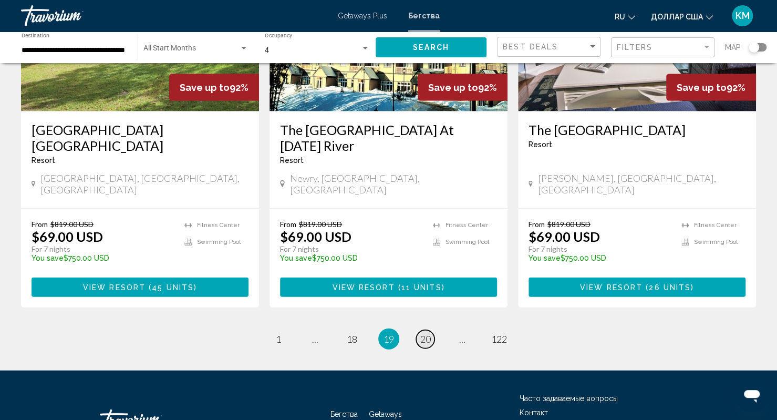
click at [419, 330] on link "page 20" at bounding box center [425, 339] width 18 height 18
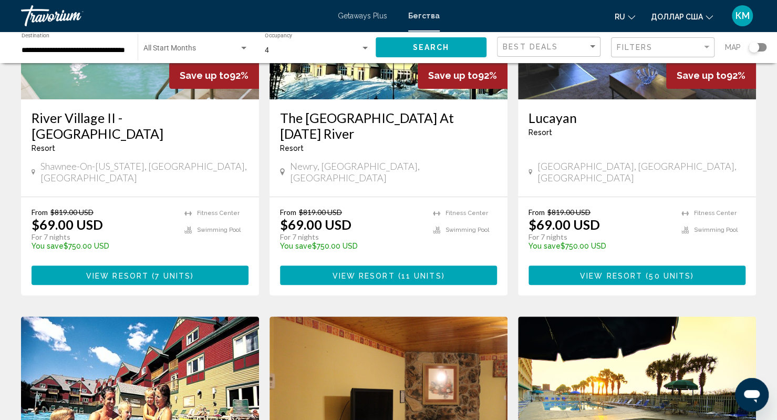
scroll to position [172, 0]
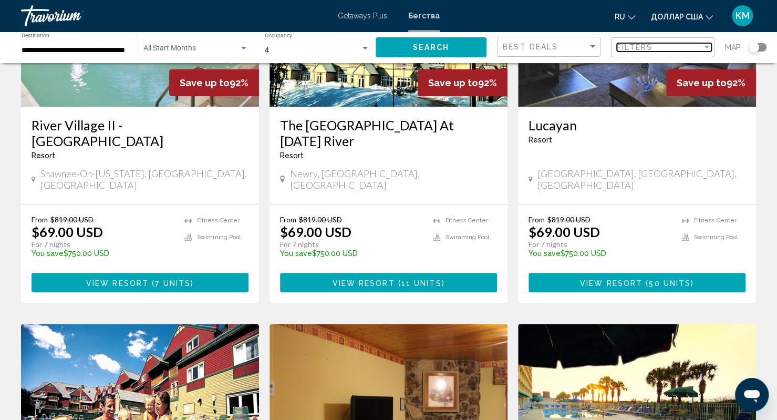
click at [624, 46] on span "Filters" at bounding box center [635, 47] width 36 height 8
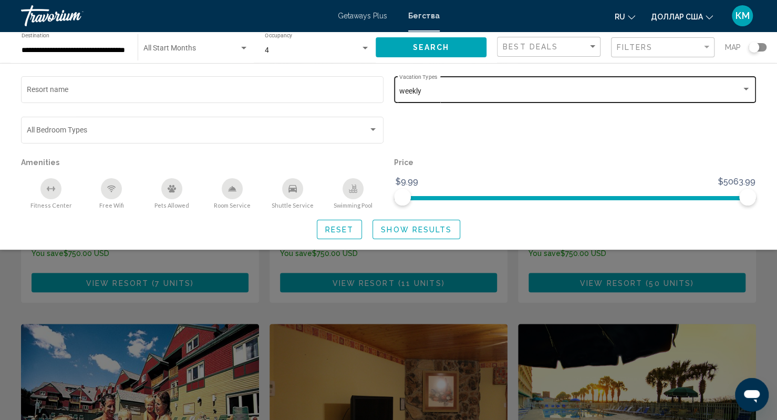
click at [521, 86] on div "weekly Vacation Types All Vacation Types" at bounding box center [575, 88] width 352 height 29
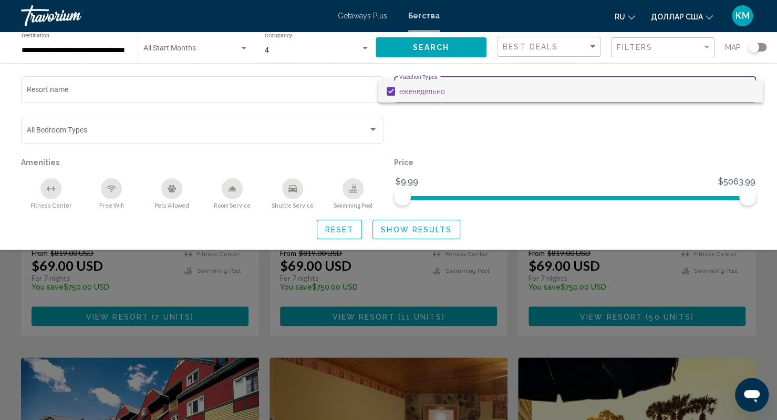
scroll to position [138, 0]
click at [656, 50] on div at bounding box center [388, 210] width 777 height 420
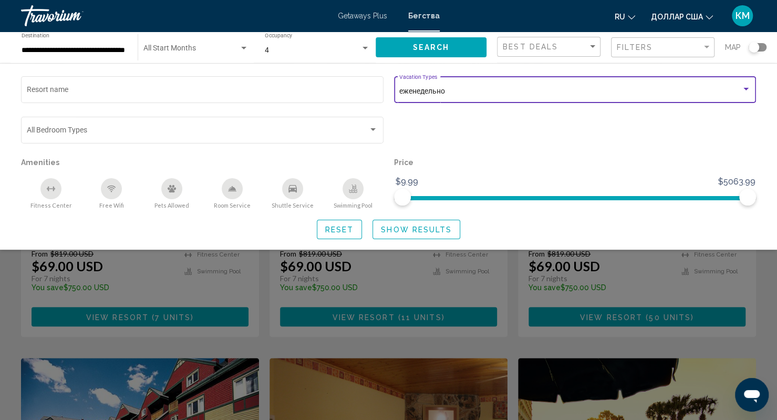
click at [748, 89] on div "Search widget" at bounding box center [746, 89] width 9 height 8
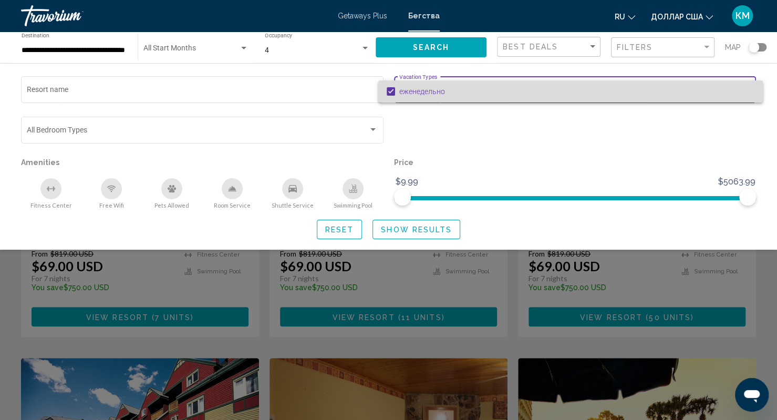
click at [748, 89] on span "еженедельно" at bounding box center [576, 91] width 355 height 22
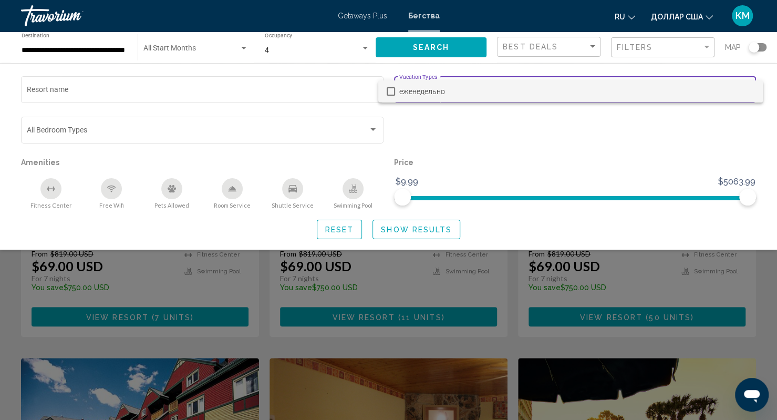
click at [447, 233] on div at bounding box center [388, 210] width 777 height 420
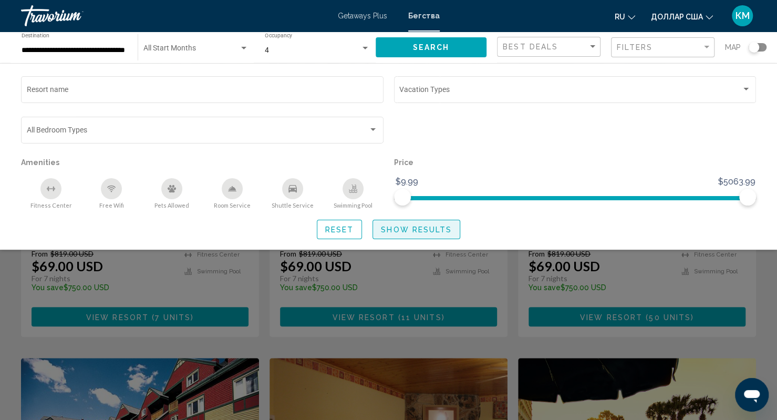
click at [447, 233] on span "Show Results" at bounding box center [416, 229] width 71 height 8
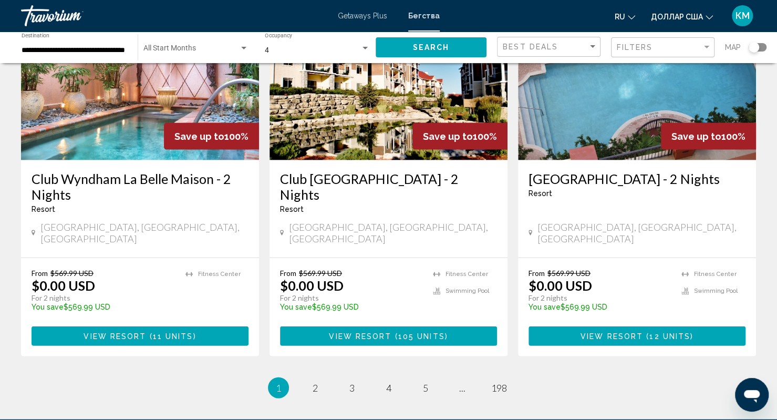
scroll to position [1355, 0]
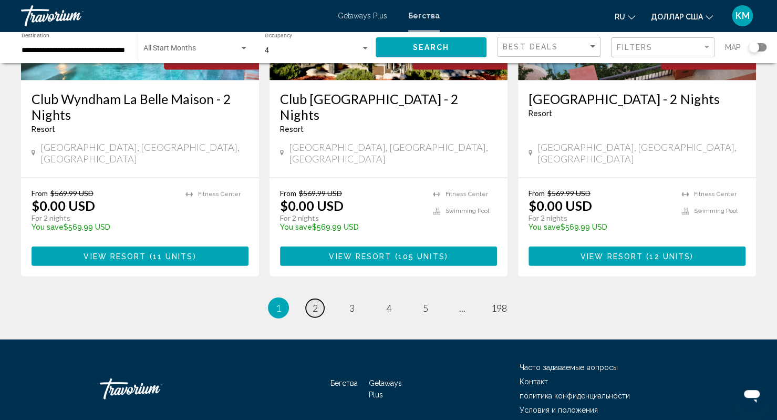
click at [321, 299] on link "page 2" at bounding box center [315, 308] width 18 height 18
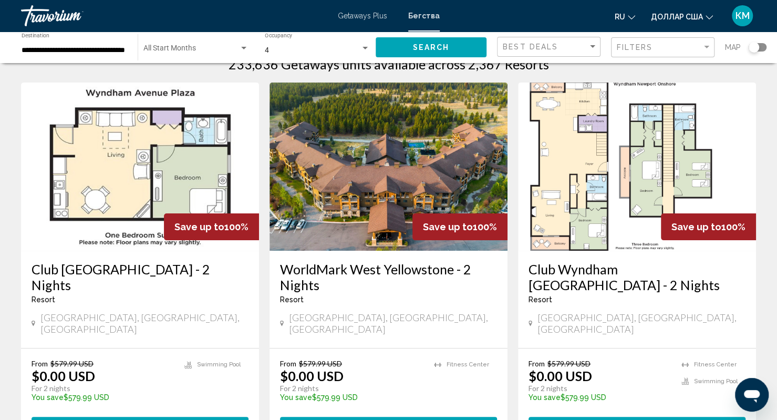
scroll to position [28, 0]
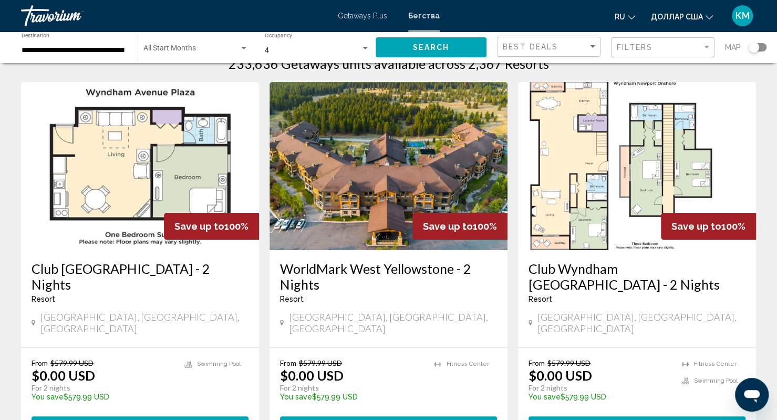
click at [354, 199] on img "Основное содержание" at bounding box center [389, 166] width 238 height 168
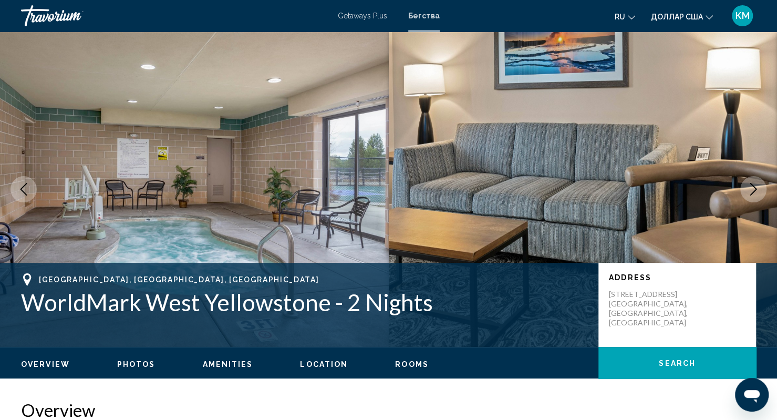
click at [753, 188] on icon "Next image" at bounding box center [753, 189] width 13 height 13
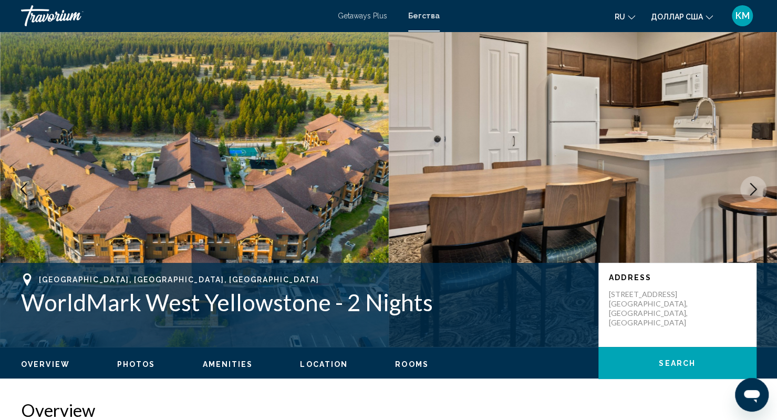
click at [753, 188] on icon "Next image" at bounding box center [753, 189] width 13 height 13
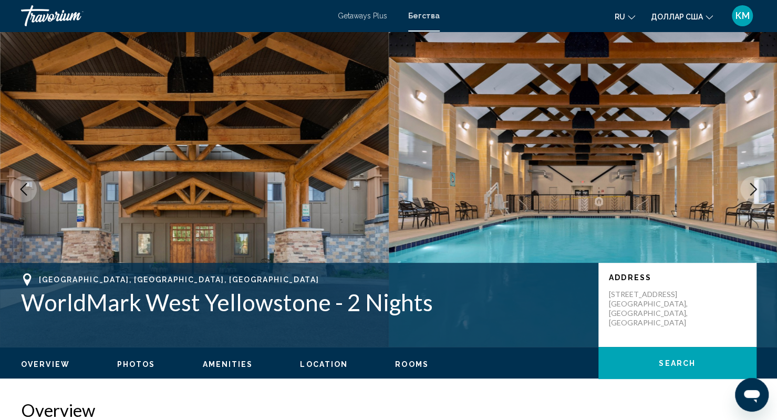
click at [753, 188] on icon "Next image" at bounding box center [753, 189] width 13 height 13
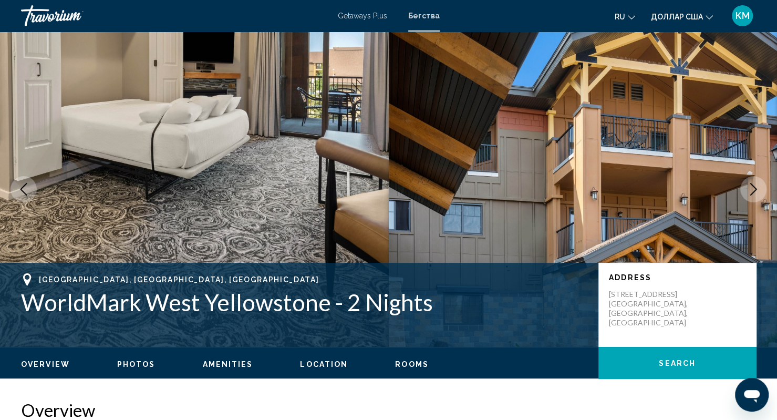
click at [753, 188] on icon "Next image" at bounding box center [753, 189] width 13 height 13
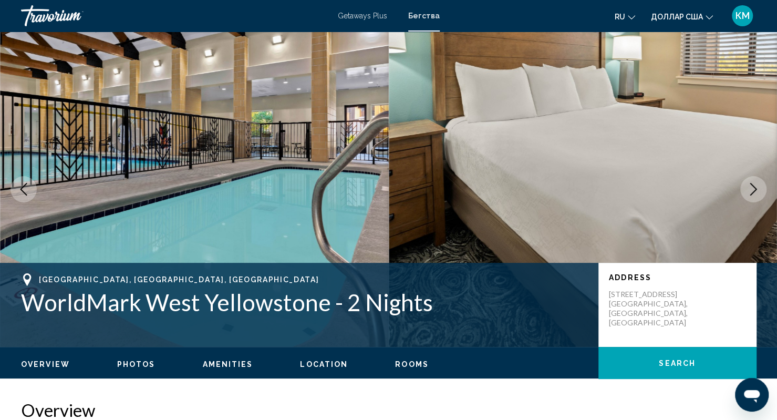
click at [753, 188] on icon "Next image" at bounding box center [753, 189] width 13 height 13
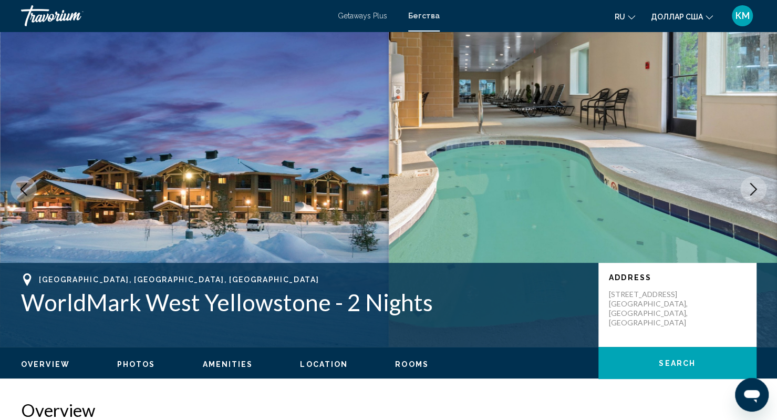
click at [753, 188] on icon "Next image" at bounding box center [753, 189] width 13 height 13
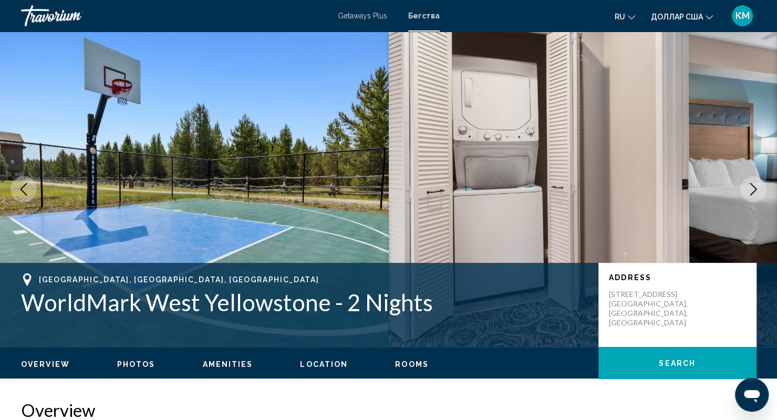
click at [753, 188] on icon "Next image" at bounding box center [753, 189] width 13 height 13
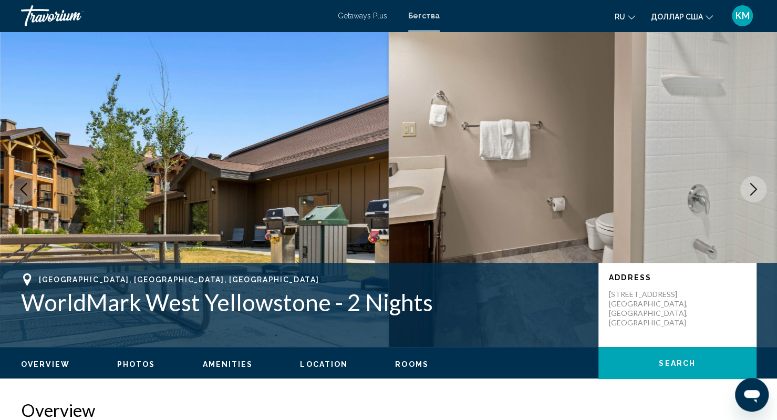
click at [753, 188] on icon "Next image" at bounding box center [753, 189] width 13 height 13
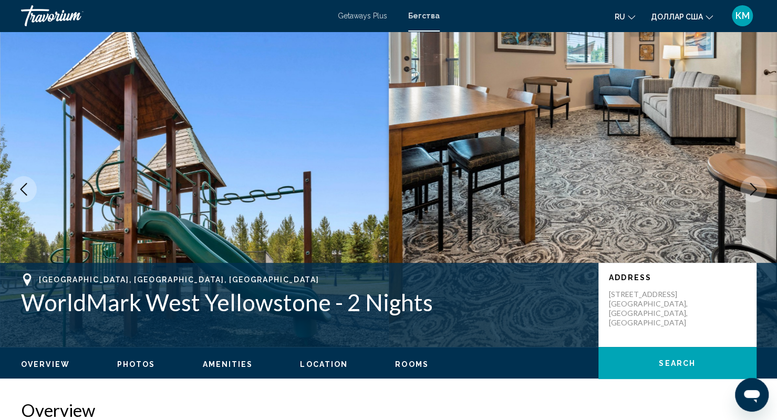
click at [753, 188] on icon "Next image" at bounding box center [753, 189] width 13 height 13
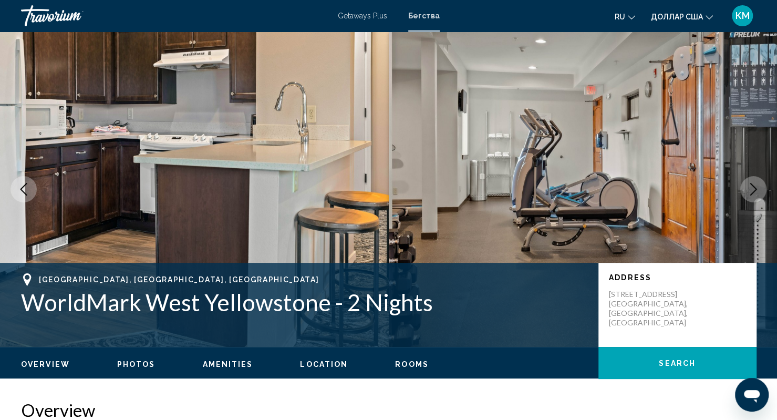
click at [753, 188] on icon "Next image" at bounding box center [753, 189] width 13 height 13
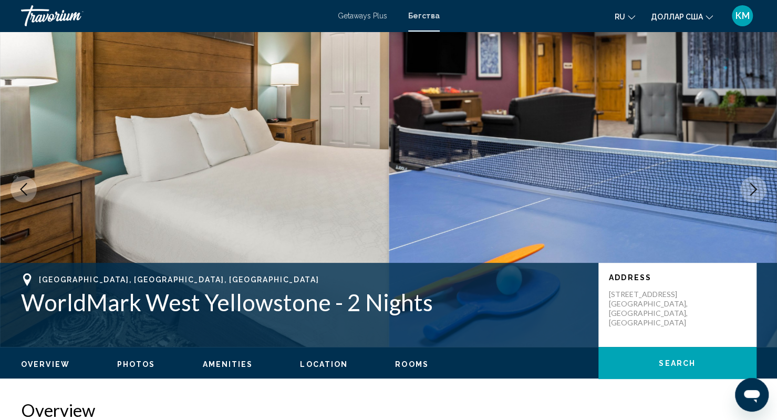
click at [753, 188] on icon "Next image" at bounding box center [753, 189] width 13 height 13
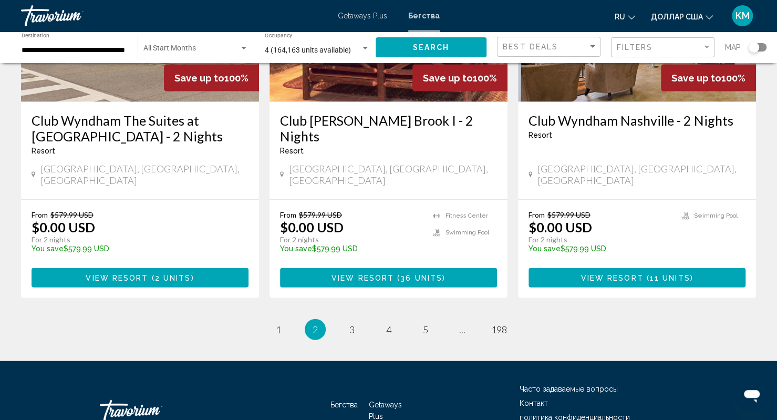
scroll to position [1351, 0]
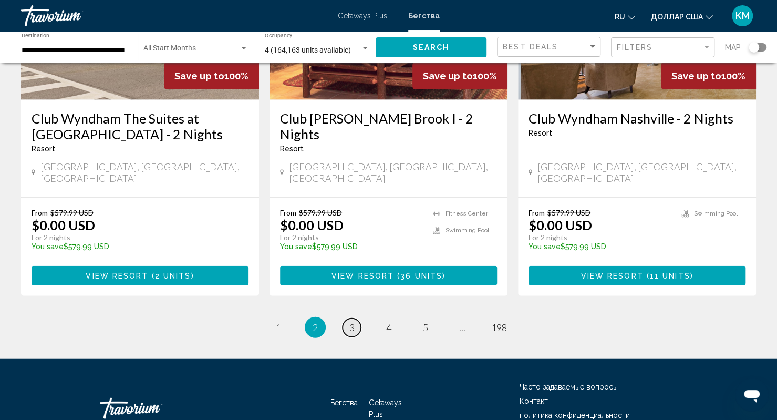
click at [345, 318] on link "page 3" at bounding box center [352, 327] width 18 height 18
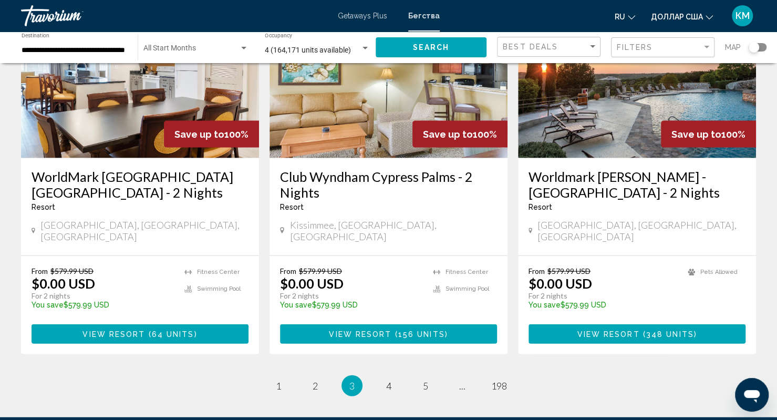
scroll to position [1355, 0]
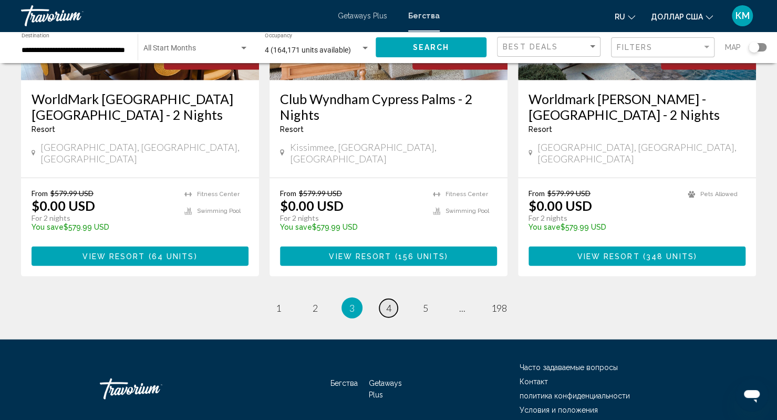
click at [385, 299] on link "page 4" at bounding box center [388, 308] width 18 height 18
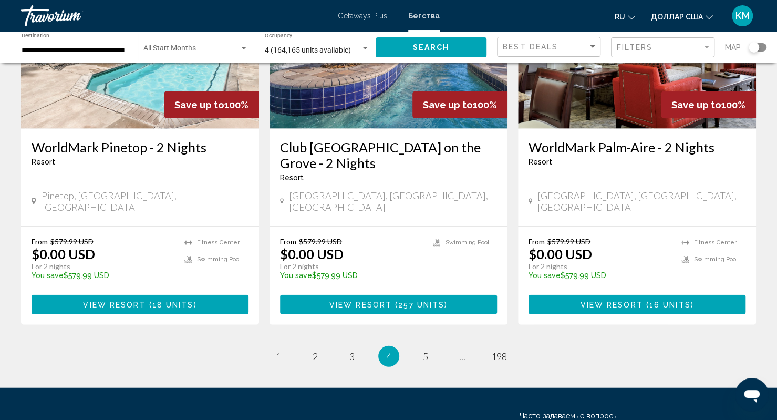
scroll to position [1355, 0]
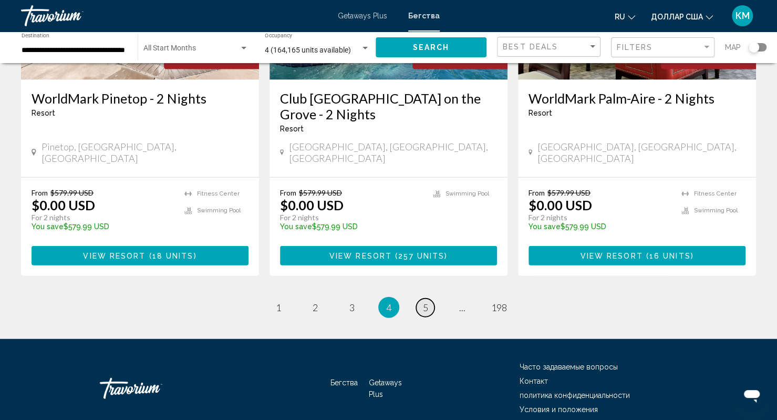
click at [424, 302] on span "5" at bounding box center [425, 308] width 5 height 12
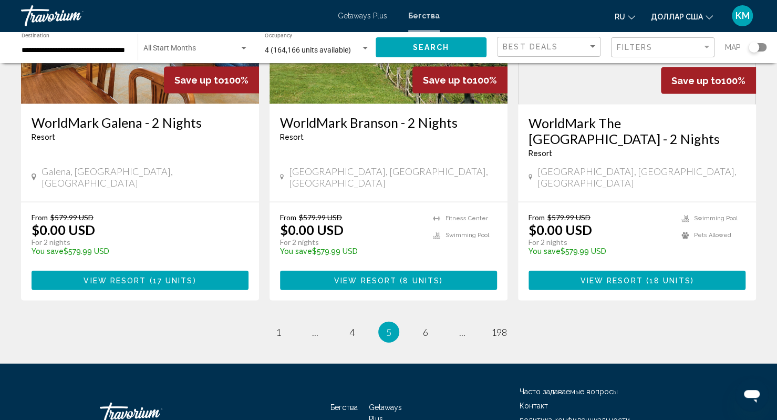
scroll to position [1355, 0]
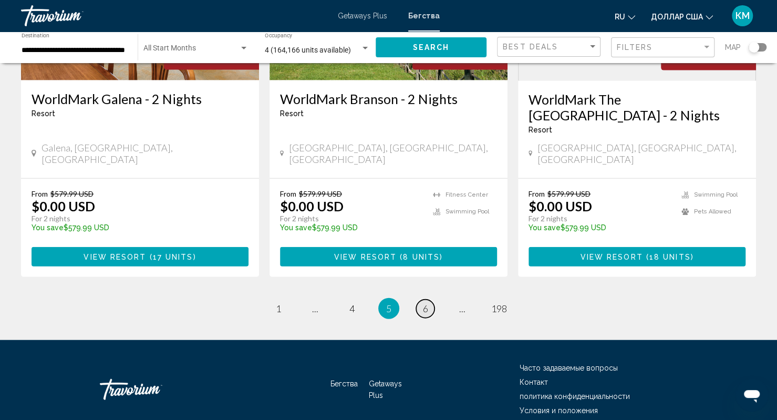
click at [424, 303] on span "6" at bounding box center [425, 309] width 5 height 12
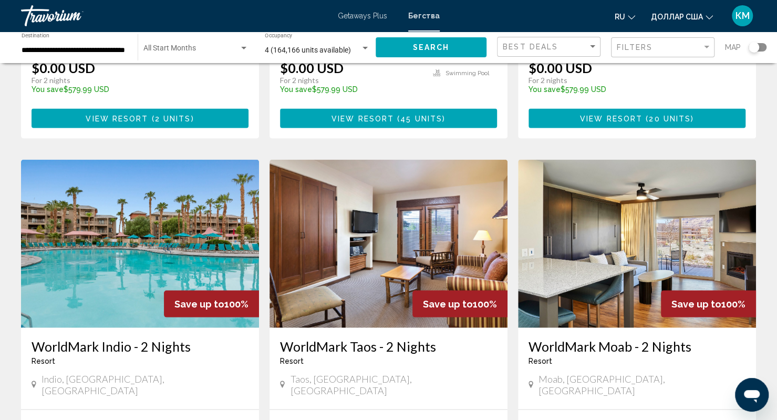
scroll to position [1323, 0]
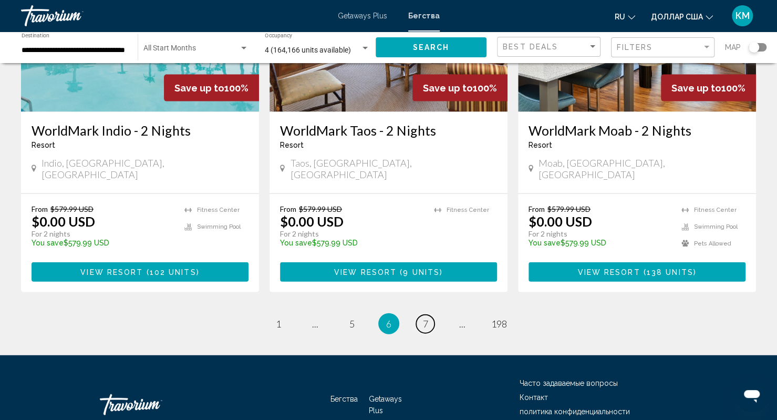
click at [424, 318] on span "7" at bounding box center [425, 324] width 5 height 12
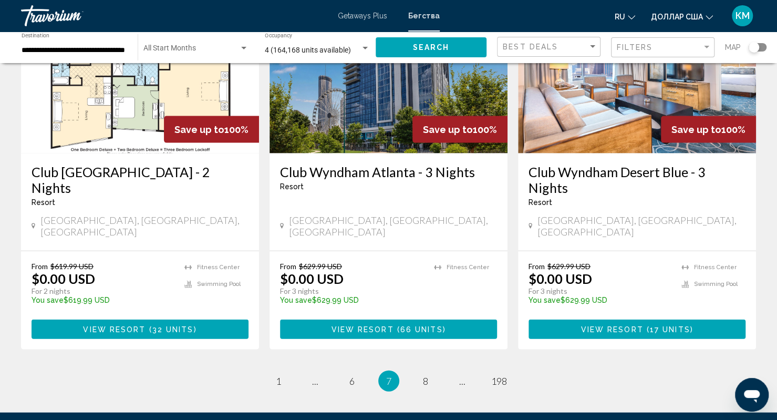
scroll to position [1275, 0]
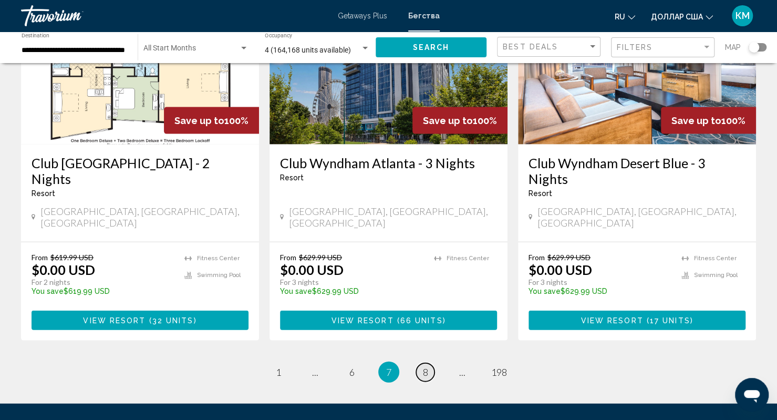
click at [426, 366] on span "8" at bounding box center [425, 372] width 5 height 12
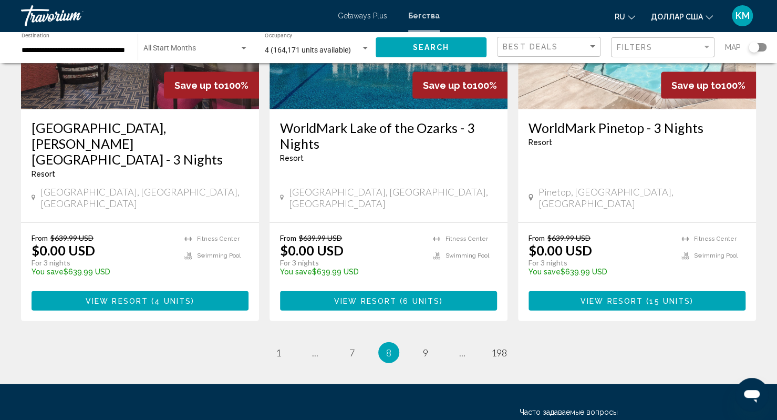
scroll to position [1342, 0]
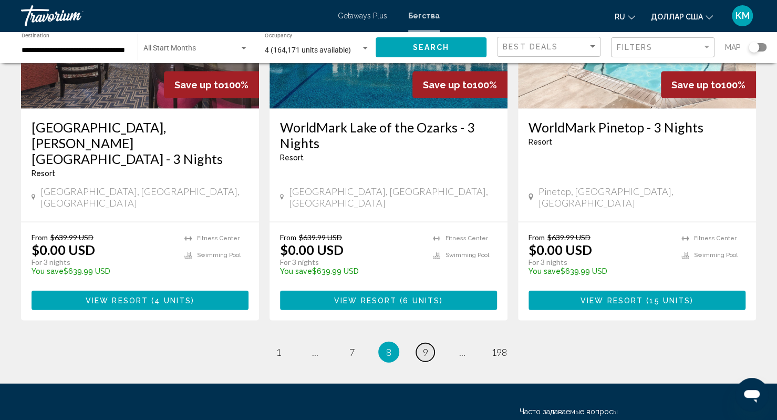
click at [424, 343] on link "page 9" at bounding box center [425, 352] width 18 height 18
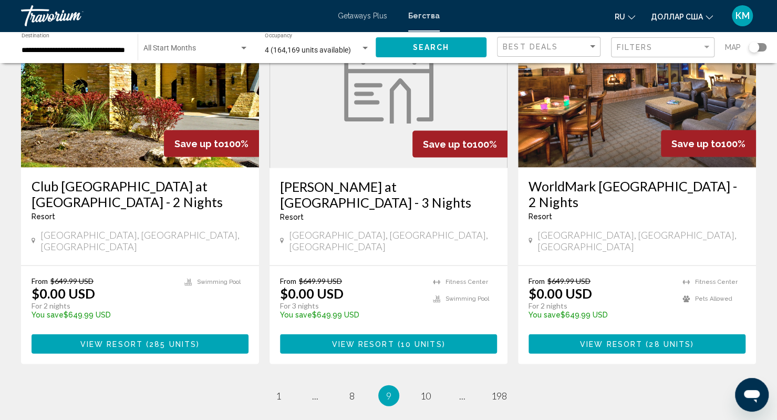
scroll to position [1339, 0]
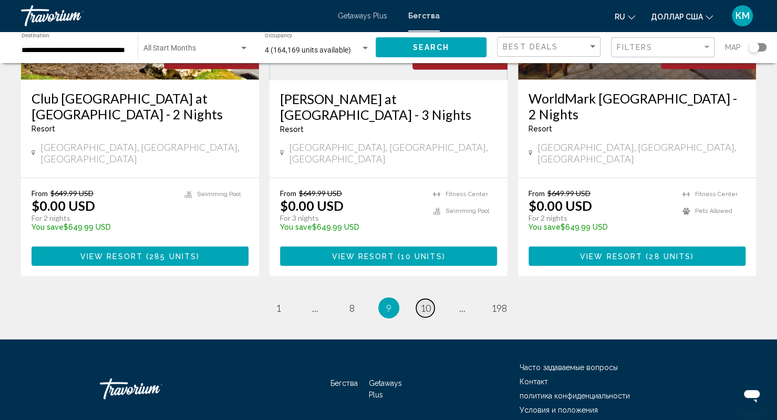
click at [422, 302] on span "10" at bounding box center [425, 308] width 11 height 12
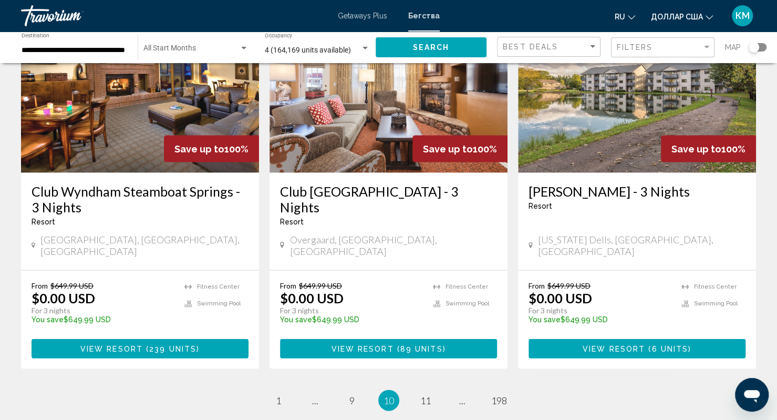
scroll to position [1267, 0]
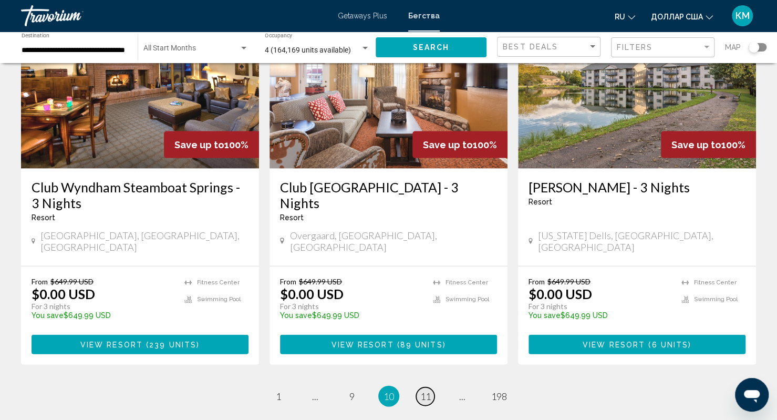
click at [422, 390] on span "11" at bounding box center [425, 396] width 11 height 12
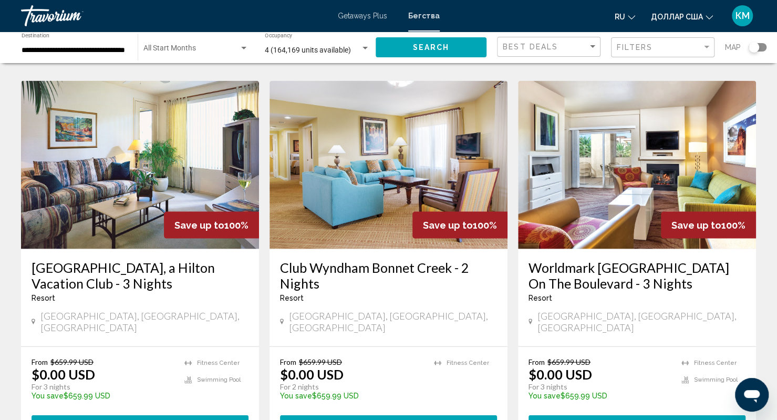
scroll to position [1339, 0]
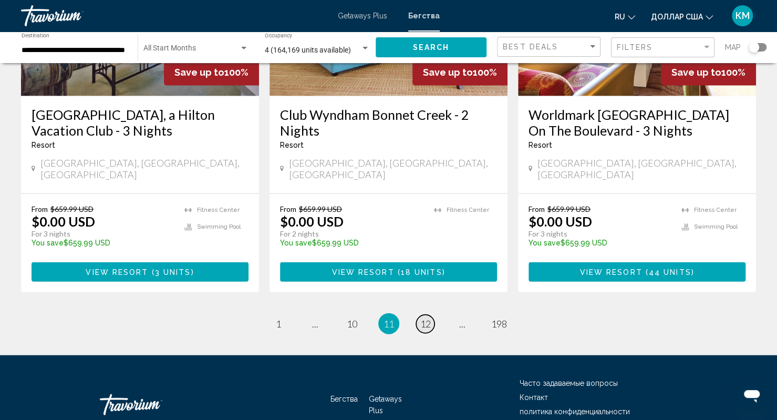
click at [430, 318] on span "12" at bounding box center [425, 324] width 11 height 12
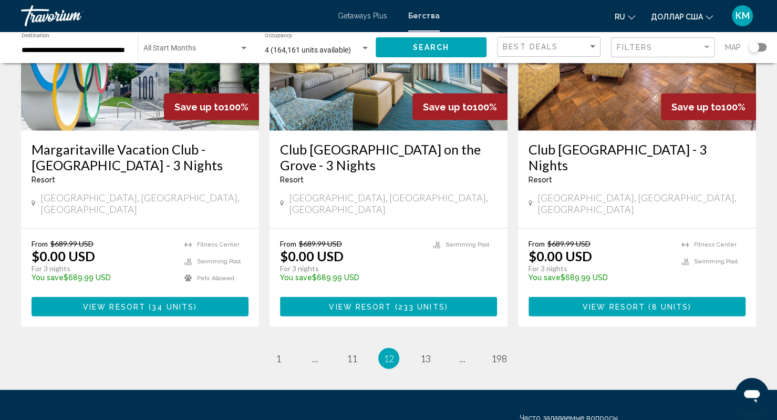
scroll to position [1305, 0]
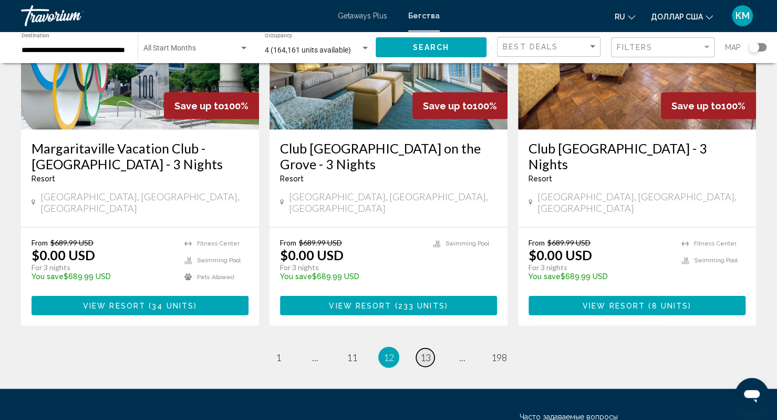
click at [426, 352] on span "13" at bounding box center [425, 358] width 11 height 12
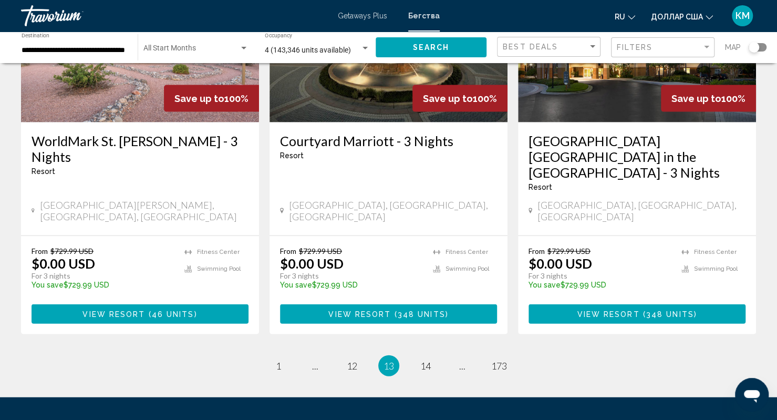
scroll to position [1371, 0]
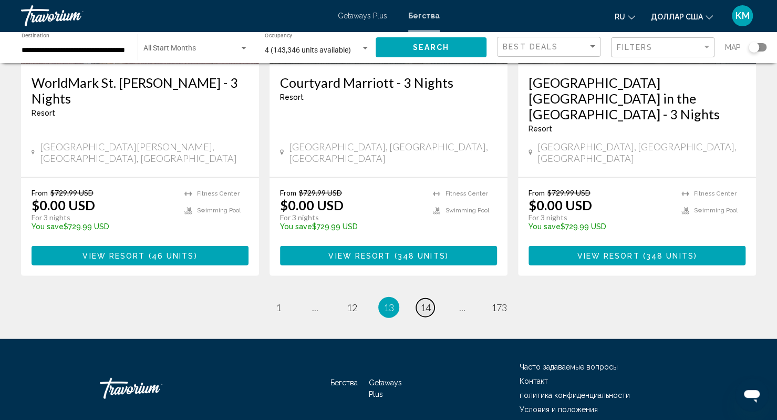
click at [428, 302] on span "14" at bounding box center [425, 308] width 11 height 12
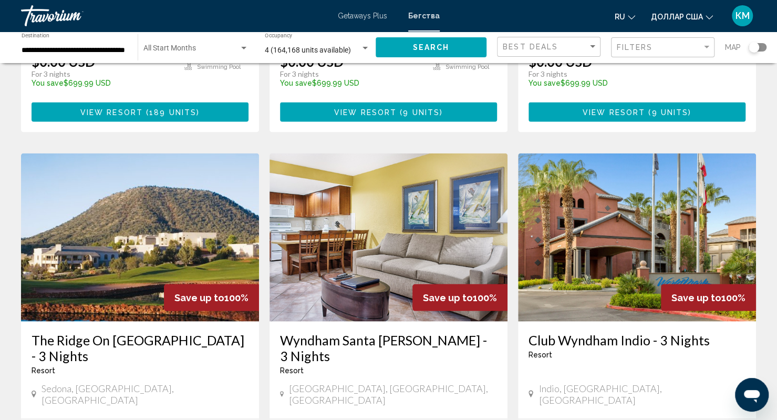
scroll to position [1339, 0]
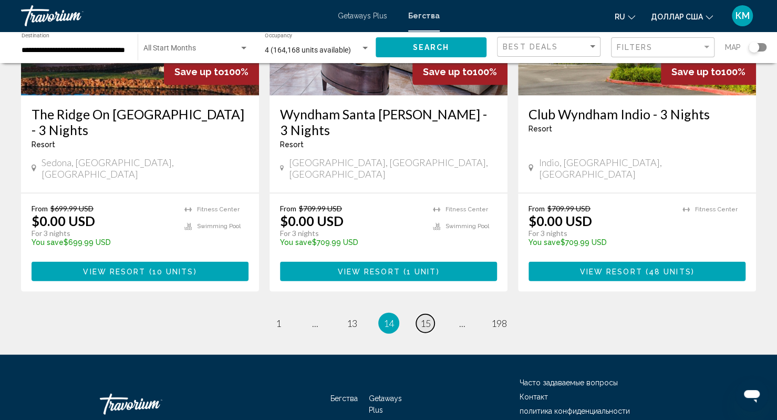
click at [428, 317] on span "15" at bounding box center [425, 323] width 11 height 12
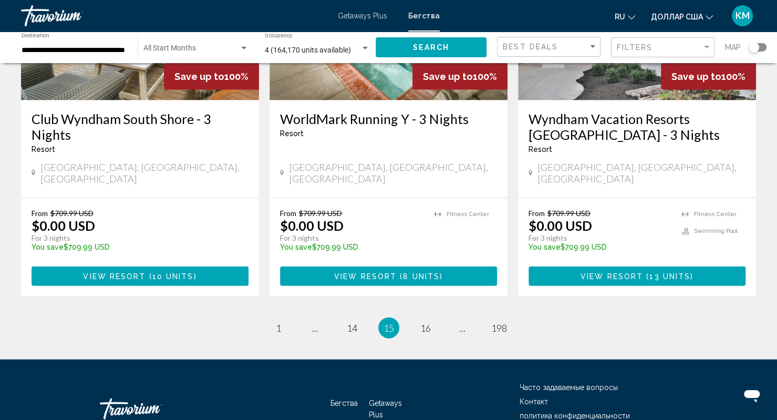
scroll to position [1339, 0]
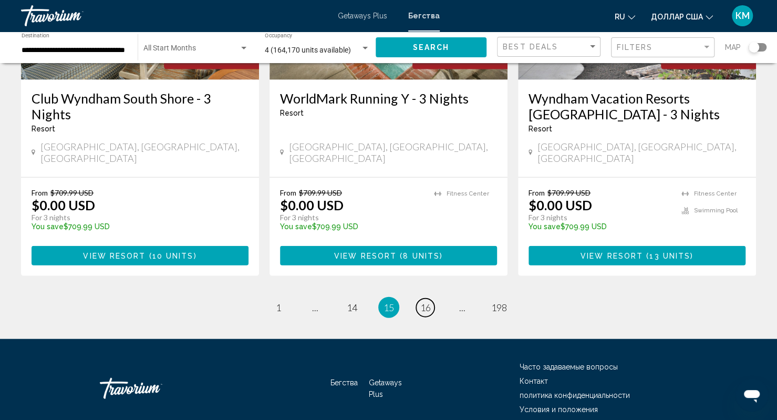
click at [428, 302] on span "16" at bounding box center [425, 308] width 11 height 12
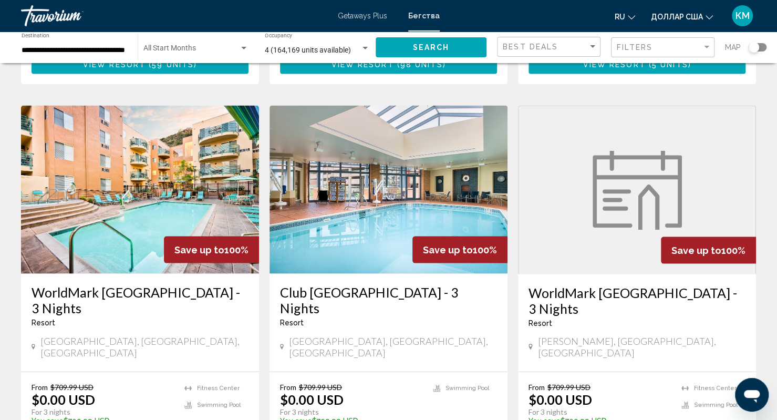
scroll to position [1355, 0]
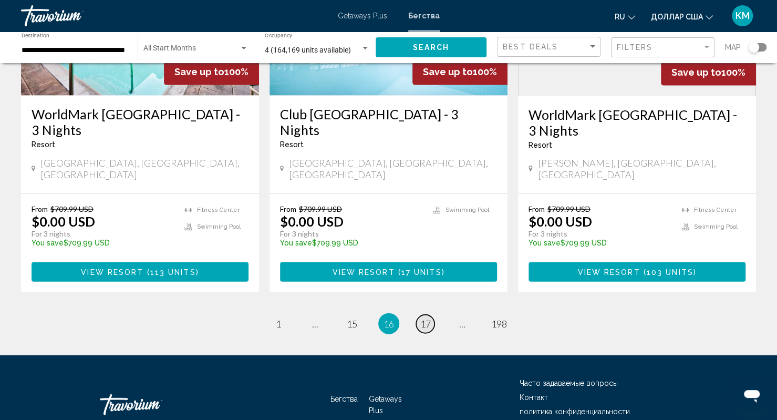
click at [428, 318] on span "17" at bounding box center [425, 324] width 11 height 12
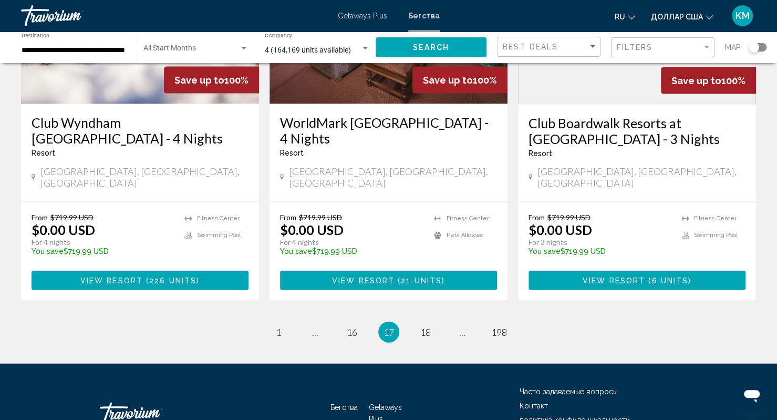
scroll to position [1340, 0]
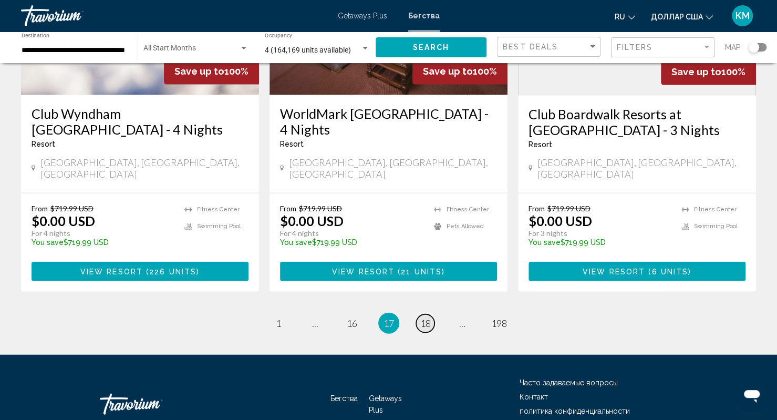
click at [428, 317] on span "18" at bounding box center [425, 323] width 11 height 12
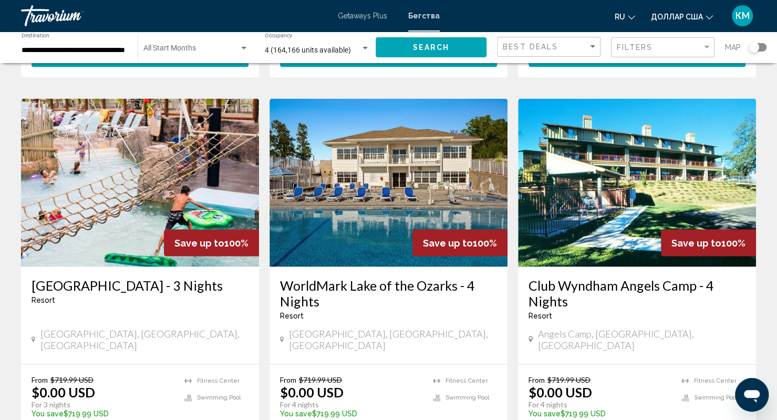
scroll to position [1355, 0]
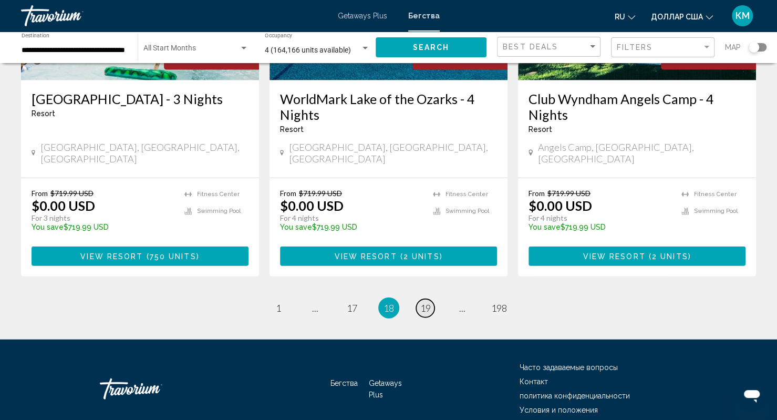
click at [428, 302] on span "19" at bounding box center [425, 308] width 11 height 12
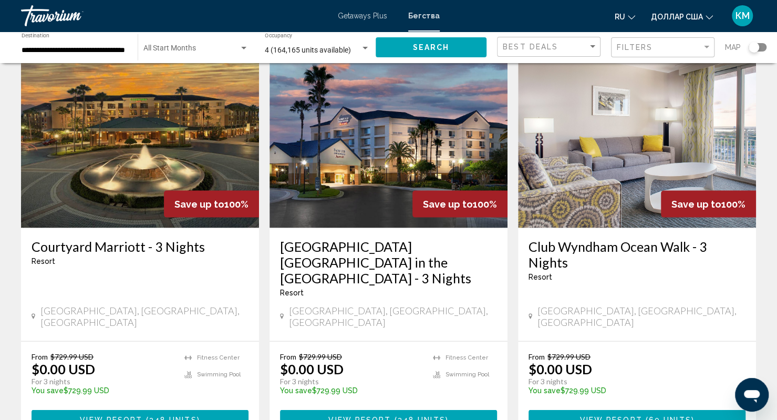
scroll to position [1371, 0]
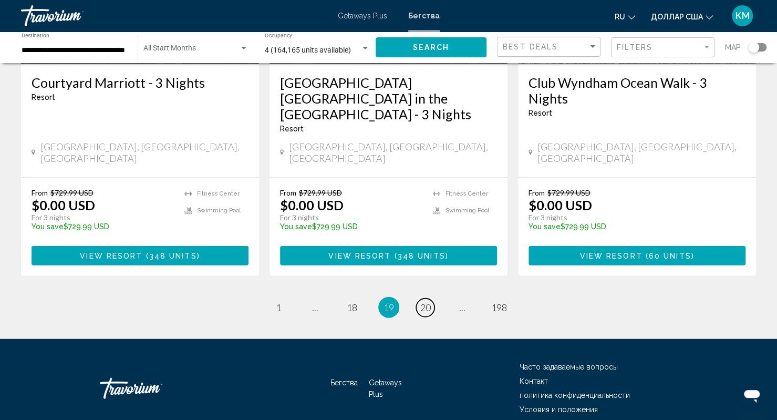
click at [428, 302] on span "20" at bounding box center [425, 308] width 11 height 12
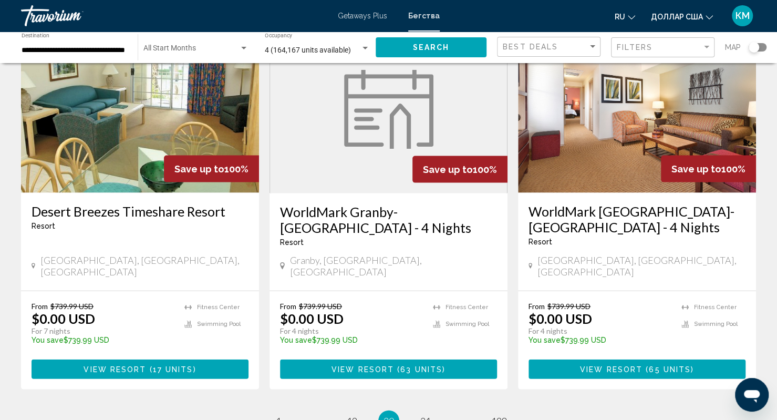
scroll to position [1355, 0]
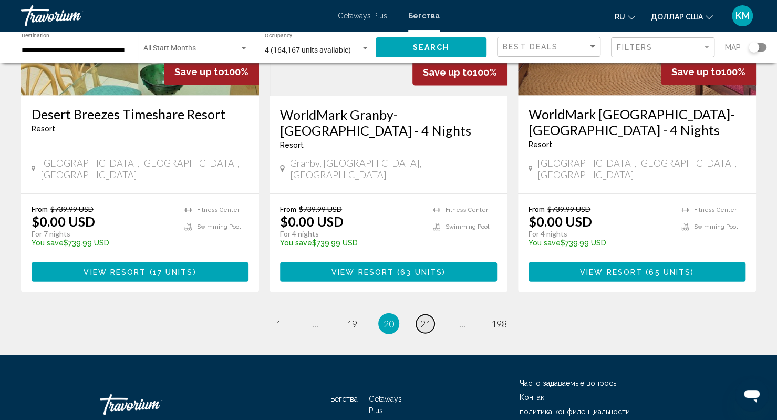
click at [428, 318] on span "21" at bounding box center [425, 324] width 11 height 12
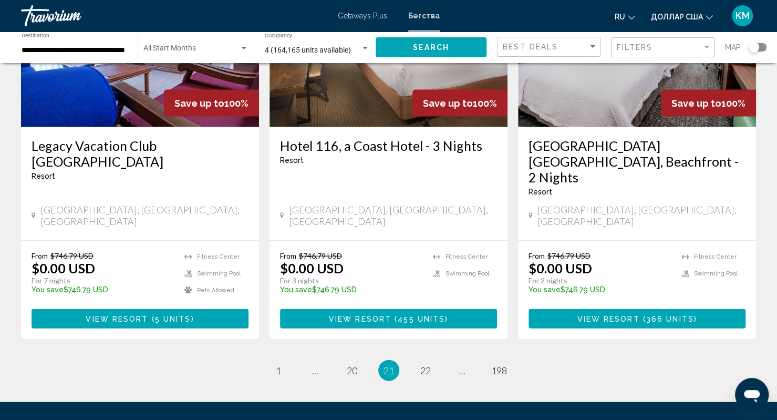
scroll to position [1295, 0]
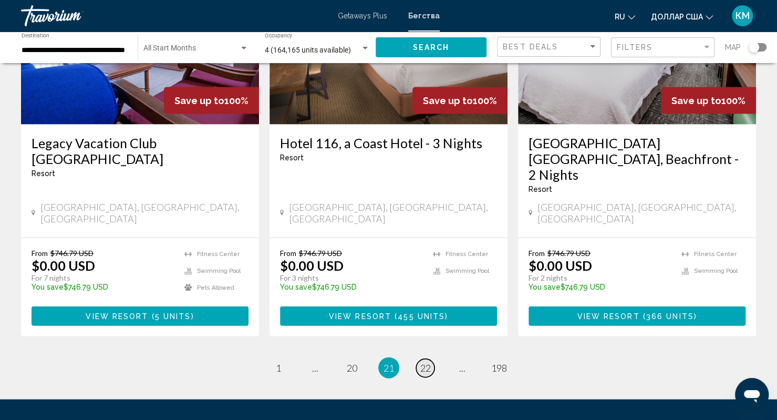
click at [426, 362] on span "22" at bounding box center [425, 368] width 11 height 12
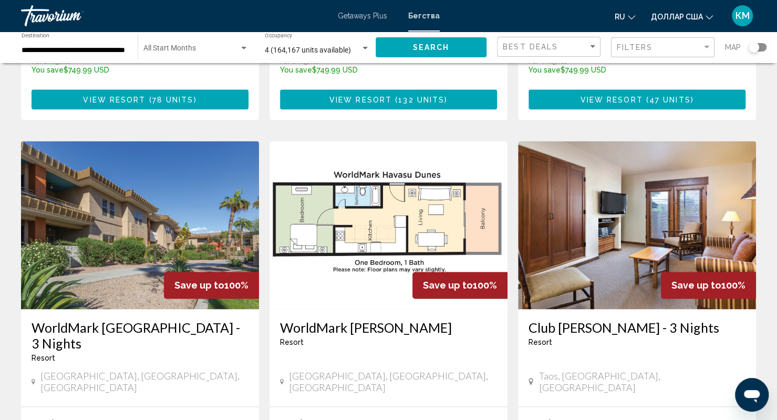
scroll to position [760, 0]
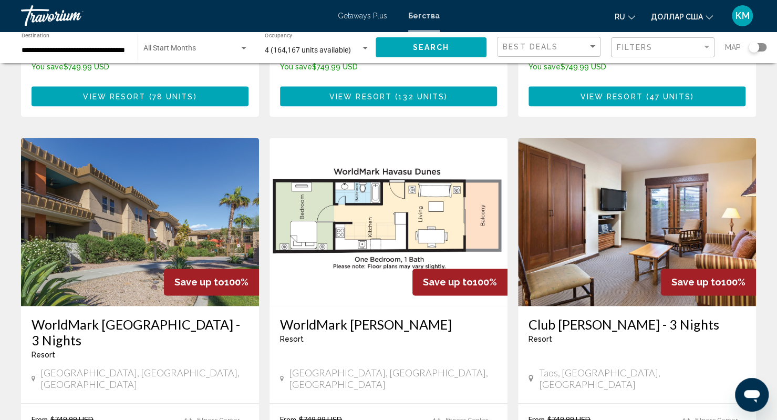
click at [426, 316] on div "[GEOGRAPHIC_DATA] - This is an adults only resort" at bounding box center [388, 333] width 217 height 35
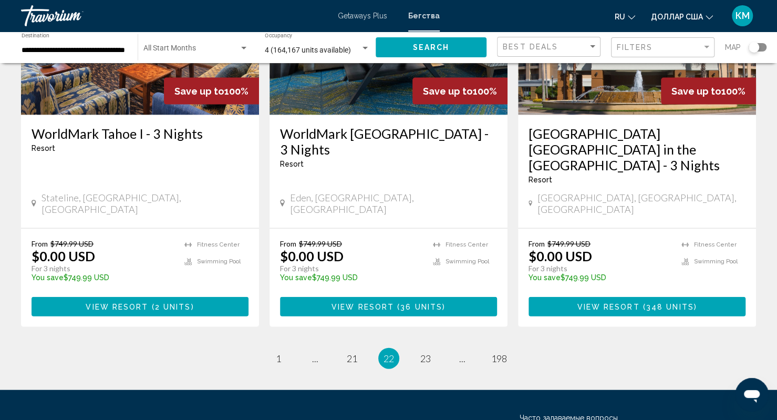
scroll to position [1339, 0]
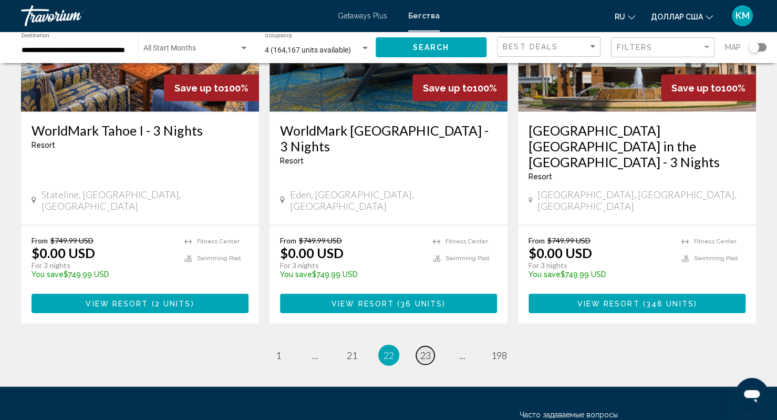
click at [428, 349] on span "23" at bounding box center [425, 355] width 11 height 12
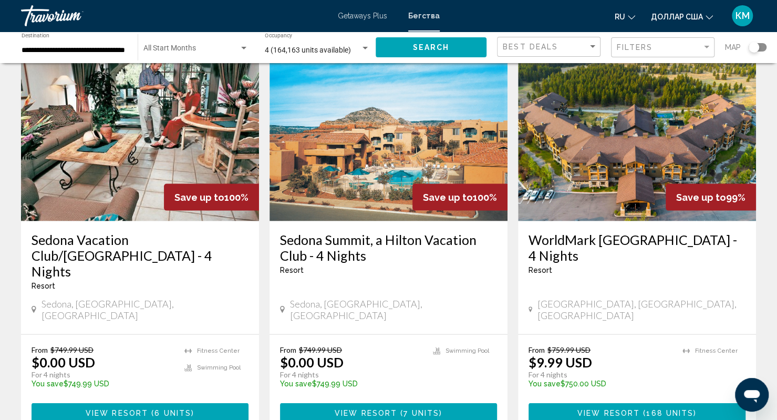
scroll to position [1214, 0]
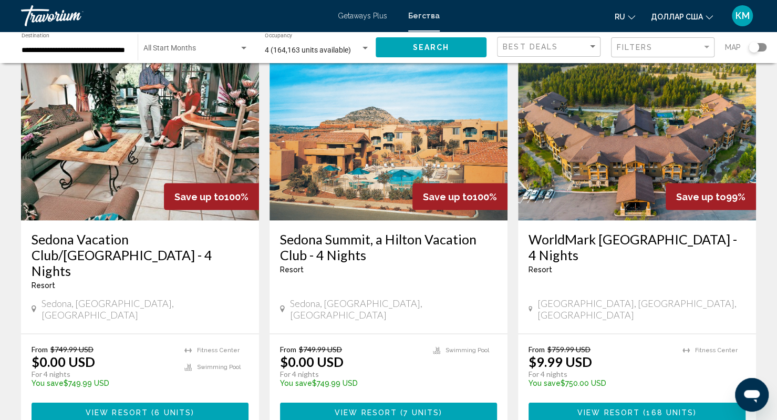
click at [620, 106] on img "Основное содержание" at bounding box center [637, 137] width 238 height 168
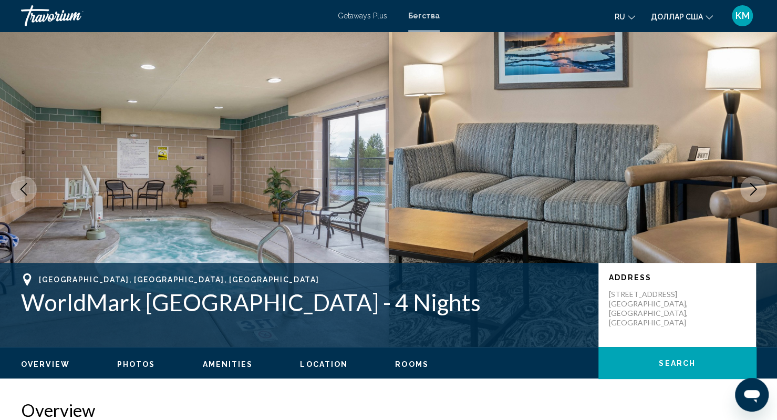
click at [749, 192] on icon "Next image" at bounding box center [753, 189] width 13 height 13
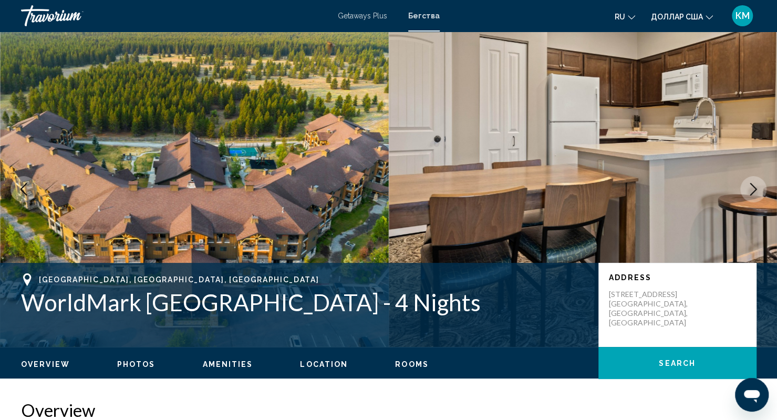
click at [749, 192] on icon "Next image" at bounding box center [753, 189] width 13 height 13
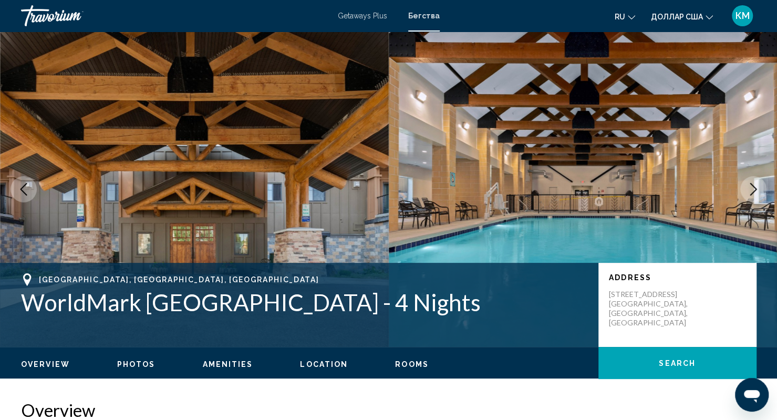
click at [749, 192] on icon "Next image" at bounding box center [753, 189] width 13 height 13
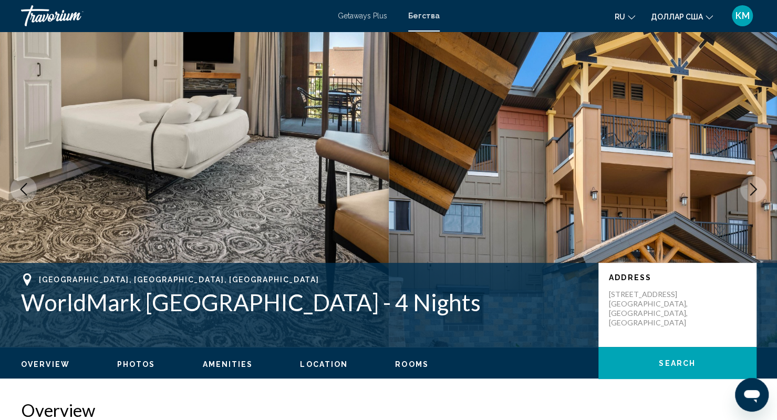
click at [749, 192] on icon "Next image" at bounding box center [753, 189] width 13 height 13
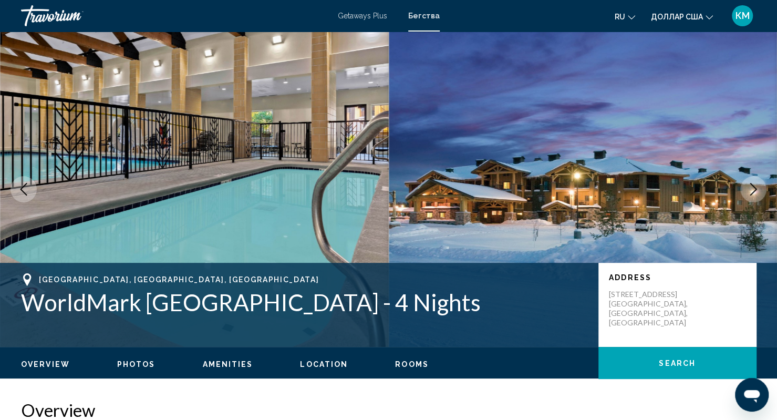
click at [749, 192] on icon "Next image" at bounding box center [753, 189] width 13 height 13
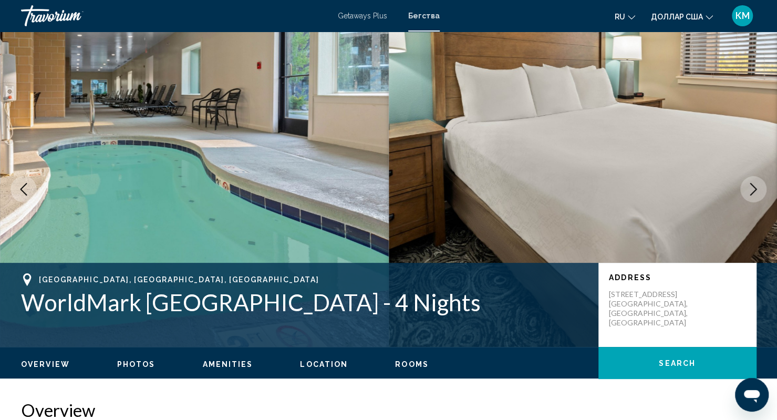
click at [749, 192] on icon "Next image" at bounding box center [753, 189] width 13 height 13
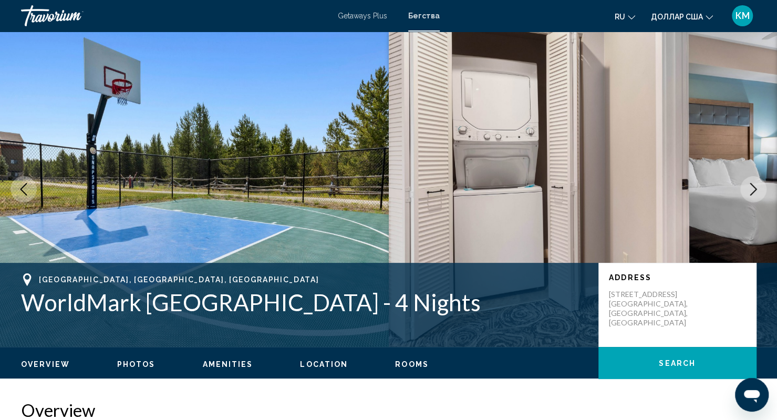
click at [749, 192] on icon "Next image" at bounding box center [753, 189] width 13 height 13
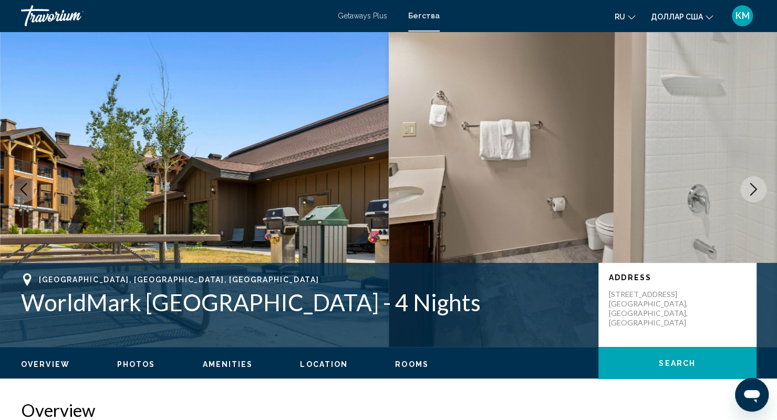
click at [749, 192] on icon "Next image" at bounding box center [753, 189] width 13 height 13
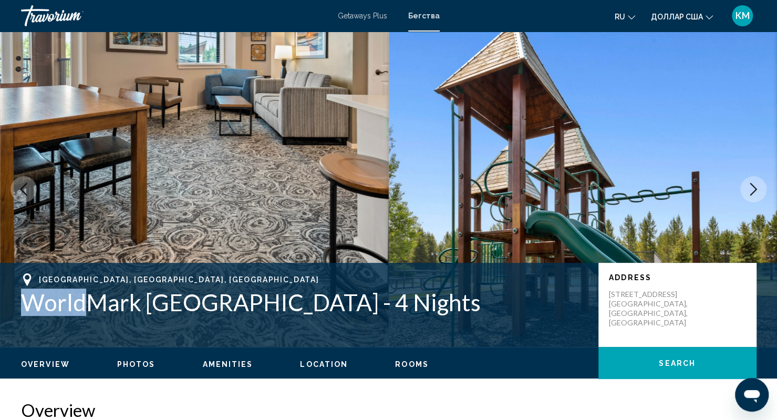
drag, startPoint x: 23, startPoint y: 302, endPoint x: 83, endPoint y: 298, distance: 60.1
click at [83, 298] on h1 "WorldMark [GEOGRAPHIC_DATA] - 4 Nights" at bounding box center [304, 302] width 567 height 27
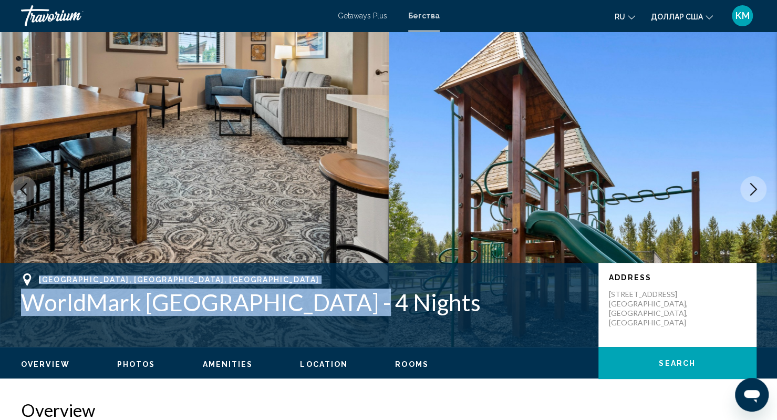
drag, startPoint x: 39, startPoint y: 280, endPoint x: 352, endPoint y: 303, distance: 313.1
click at [352, 303] on div "[GEOGRAPHIC_DATA], [GEOGRAPHIC_DATA], [GEOGRAPHIC_DATA] WorldMark [GEOGRAPHIC_D…" at bounding box center [304, 294] width 567 height 43
copy div "[GEOGRAPHIC_DATA], [GEOGRAPHIC_DATA], [GEOGRAPHIC_DATA] WorldMark [GEOGRAPHIC_D…"
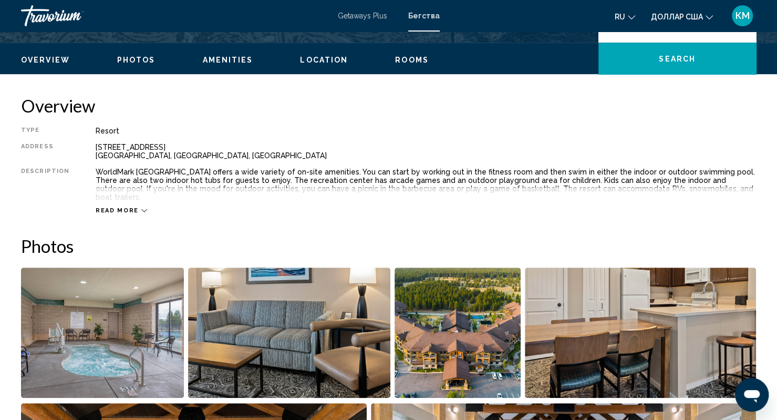
scroll to position [306, 0]
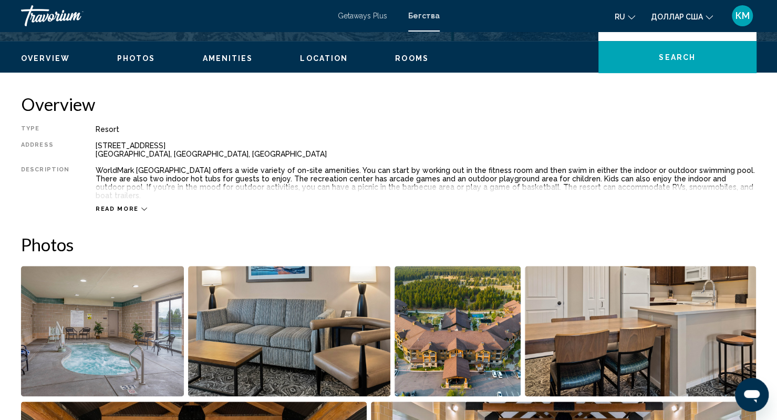
click at [133, 205] on div "Read more" at bounding box center [122, 208] width 52 height 7
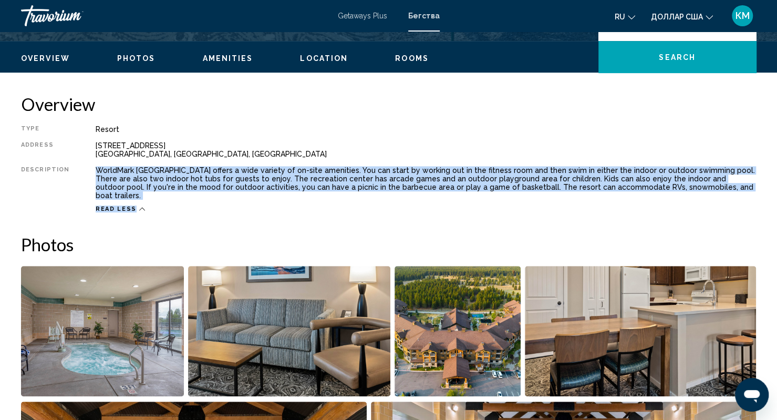
drag, startPoint x: 91, startPoint y: 168, endPoint x: 446, endPoint y: 197, distance: 355.4
click at [446, 197] on div "Type Resort All-Inclusive No All-Inclusive Address [STREET_ADDRESS] Description…" at bounding box center [388, 169] width 735 height 88
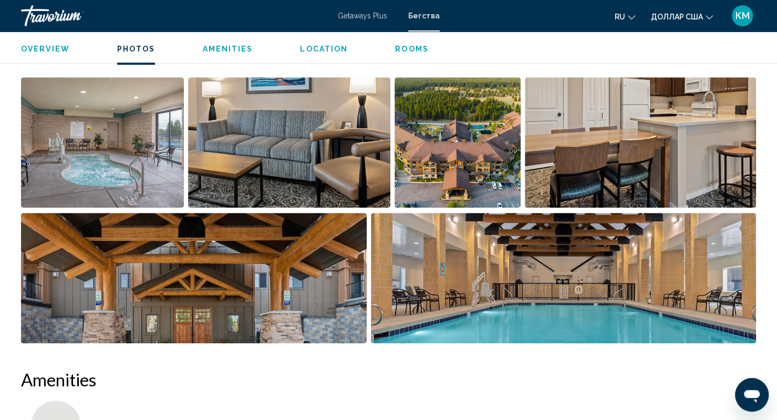
scroll to position [522, 0]
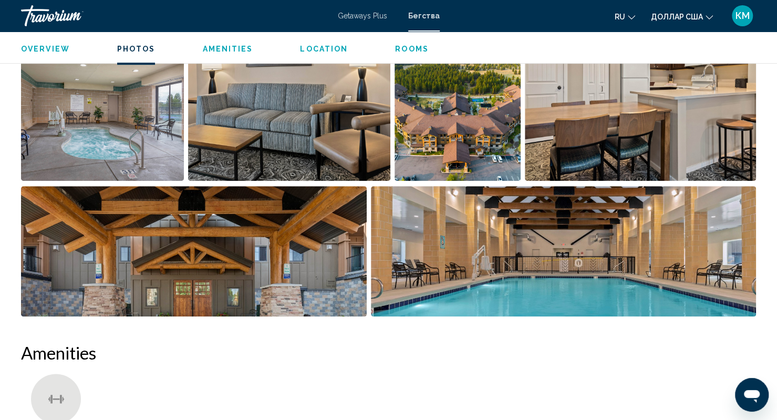
click at [44, 49] on span "Overview" at bounding box center [45, 49] width 49 height 8
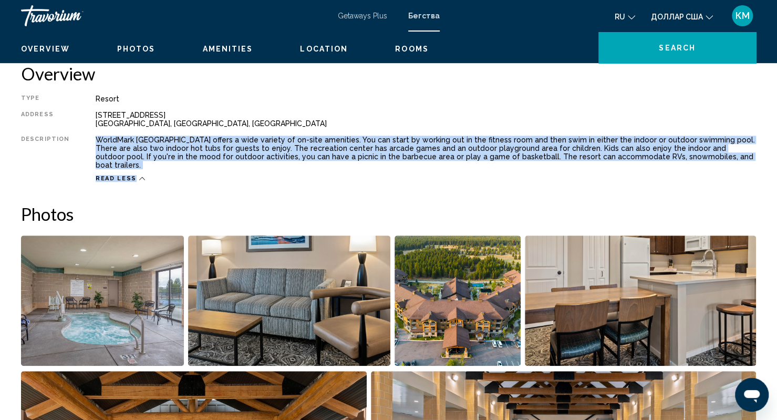
scroll to position [0, 0]
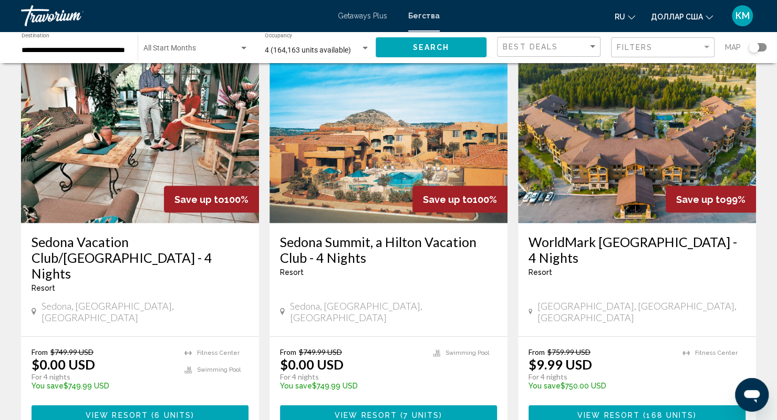
scroll to position [1212, 0]
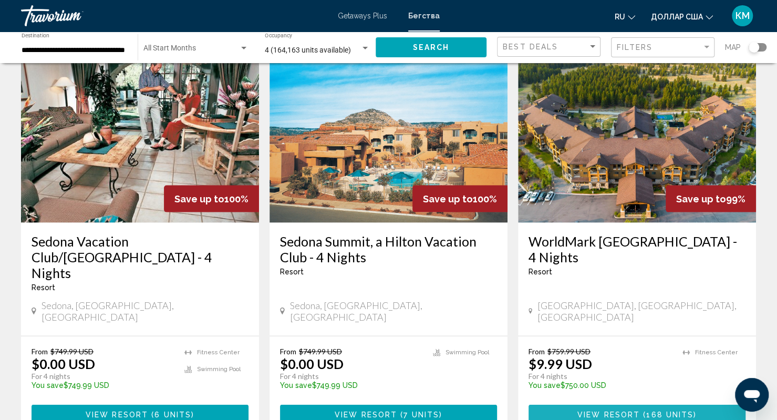
click at [615, 410] on span "View Resort" at bounding box center [609, 414] width 63 height 8
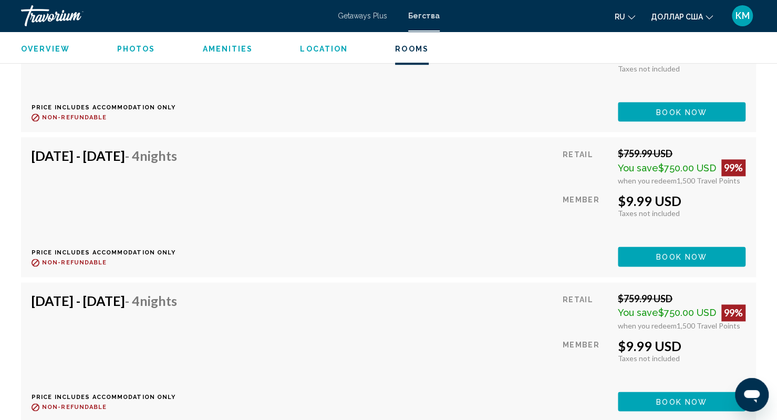
scroll to position [5329, 0]
